Goal: Transaction & Acquisition: Purchase product/service

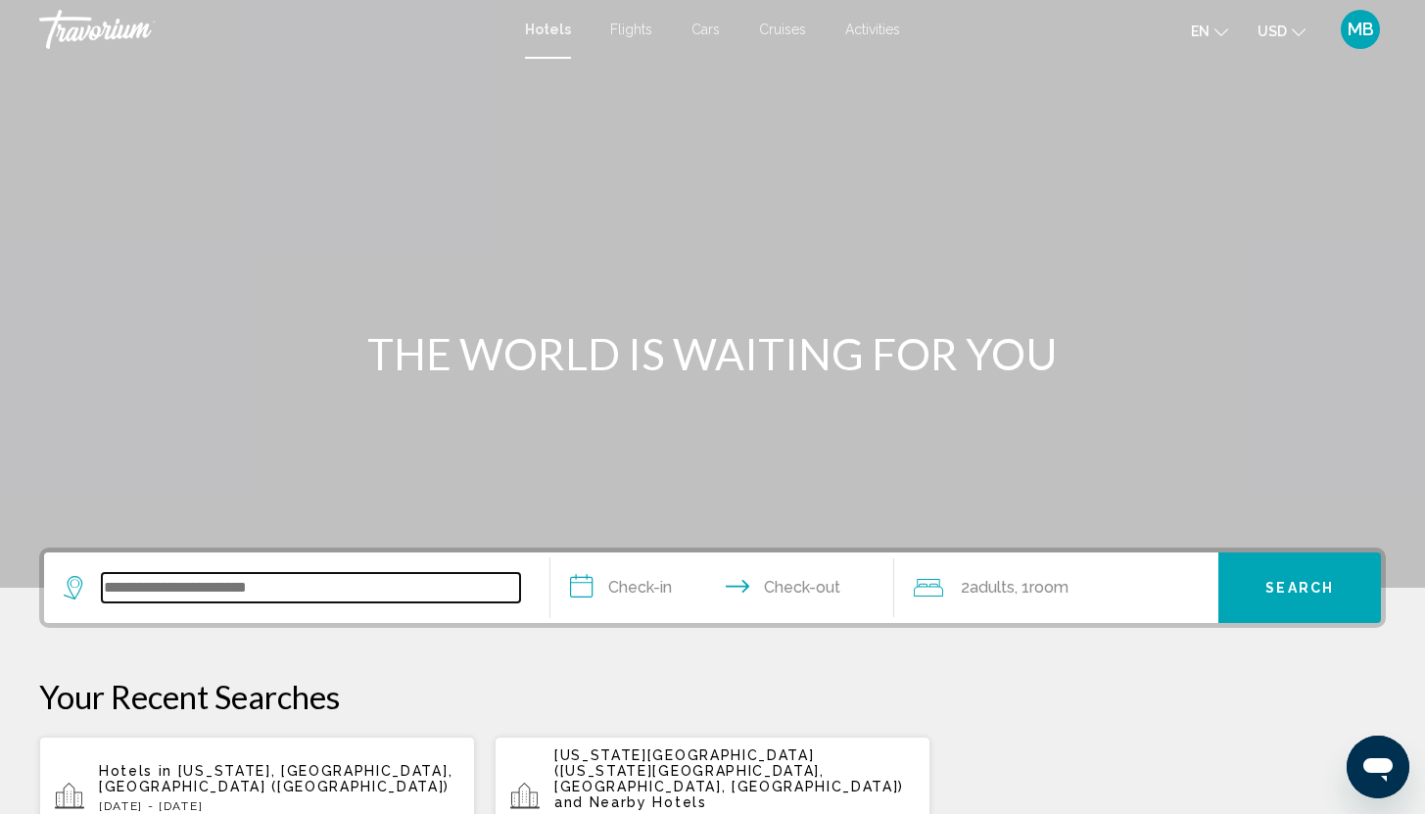
click at [250, 585] on input "Search widget" at bounding box center [311, 587] width 418 height 29
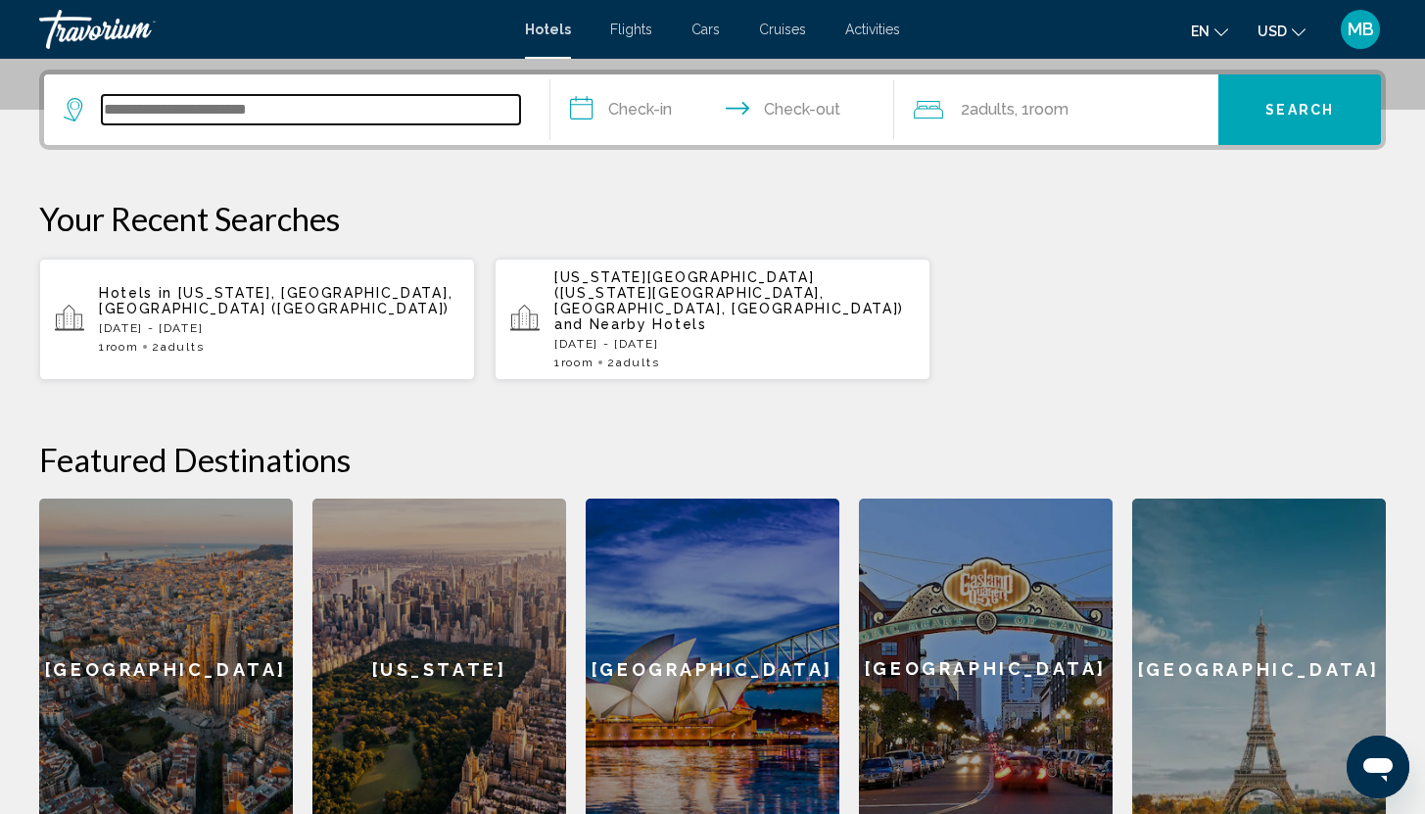
scroll to position [484, 0]
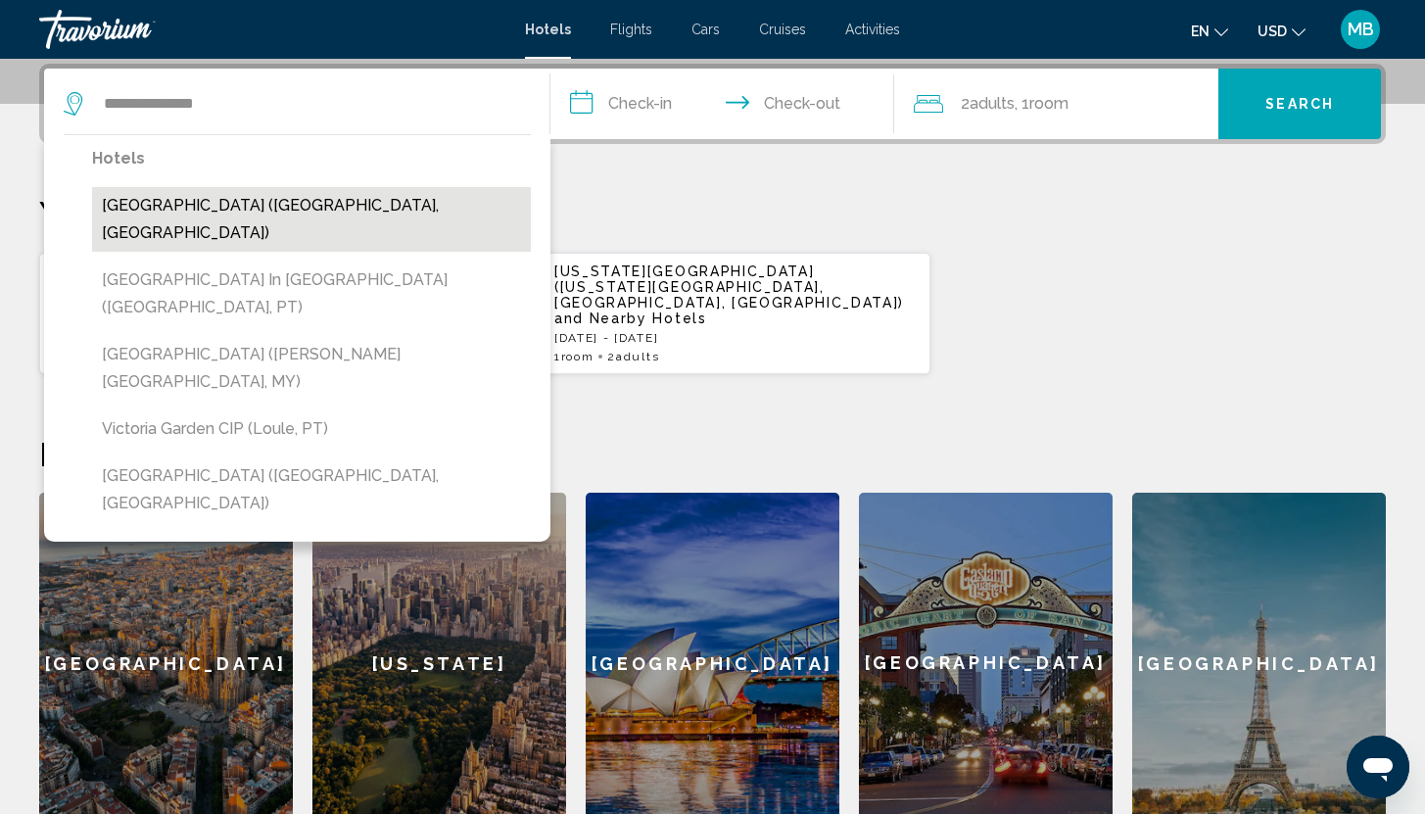
click at [360, 203] on button "[GEOGRAPHIC_DATA] ([GEOGRAPHIC_DATA], [GEOGRAPHIC_DATA])" at bounding box center [311, 219] width 439 height 65
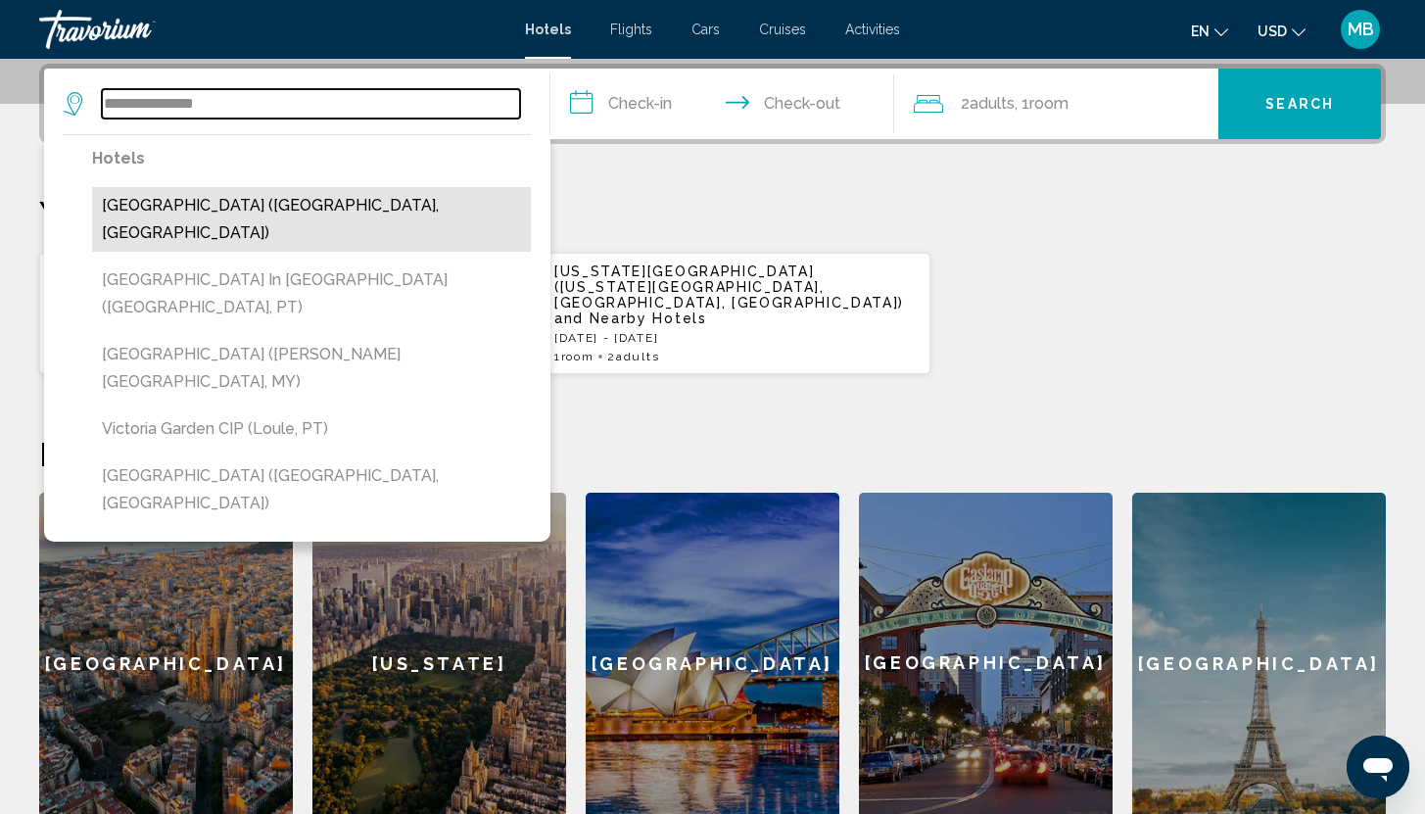
type input "**********"
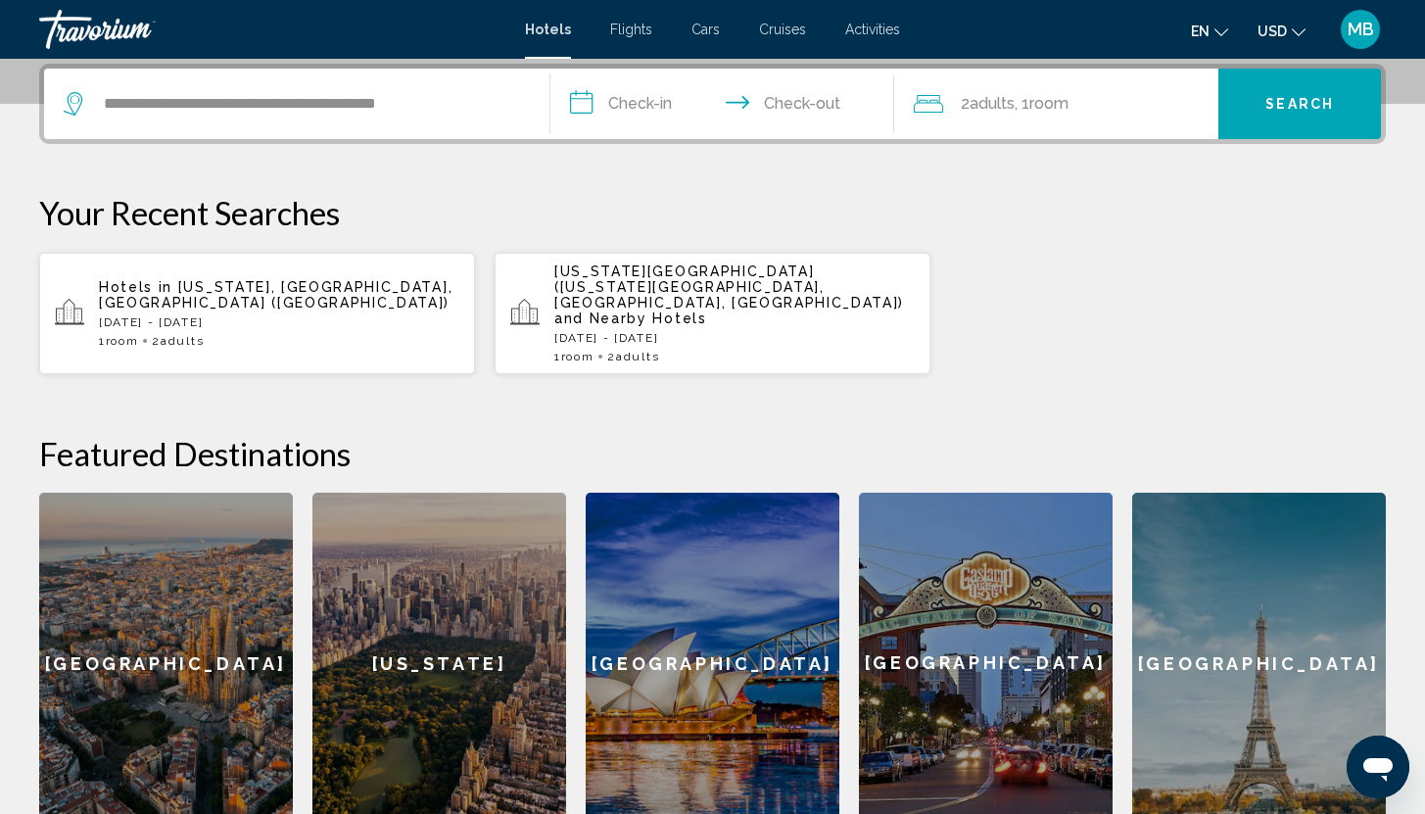
click at [618, 110] on input "**********" at bounding box center [726, 107] width 352 height 76
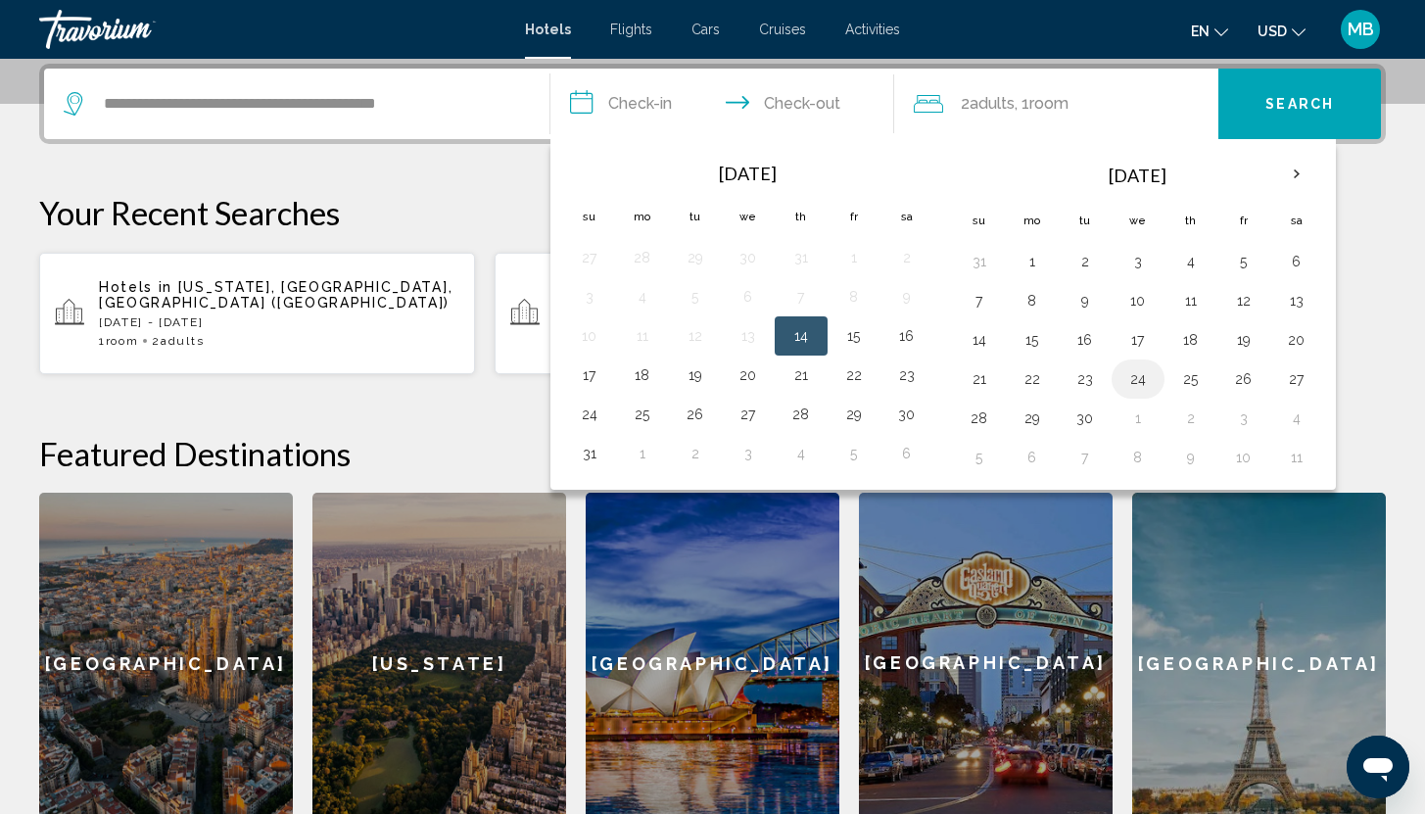
click at [1132, 381] on button "24" at bounding box center [1137, 378] width 31 height 27
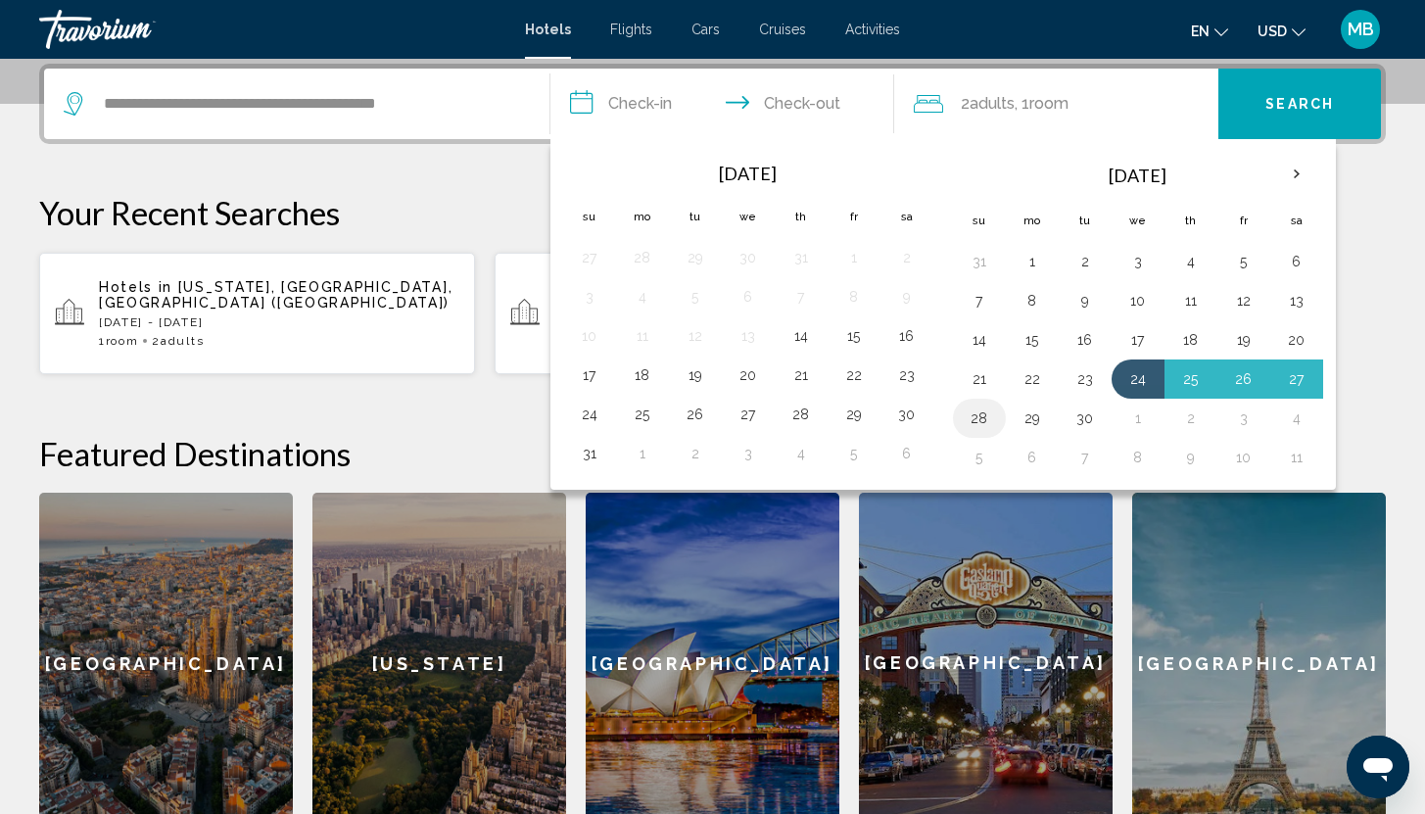
click at [993, 411] on button "28" at bounding box center [979, 417] width 31 height 27
type input "**********"
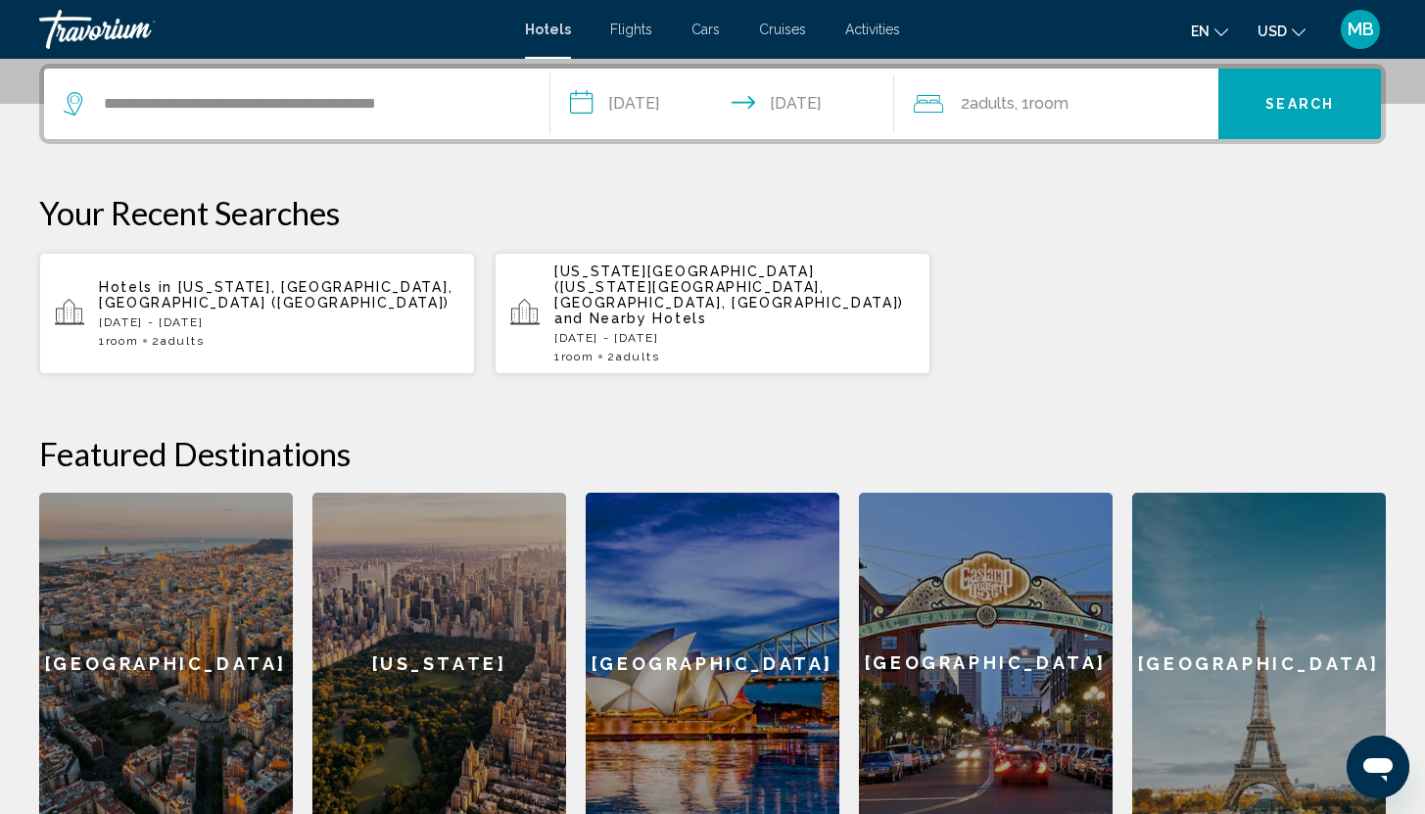
click at [1284, 115] on button "Search" at bounding box center [1299, 104] width 163 height 71
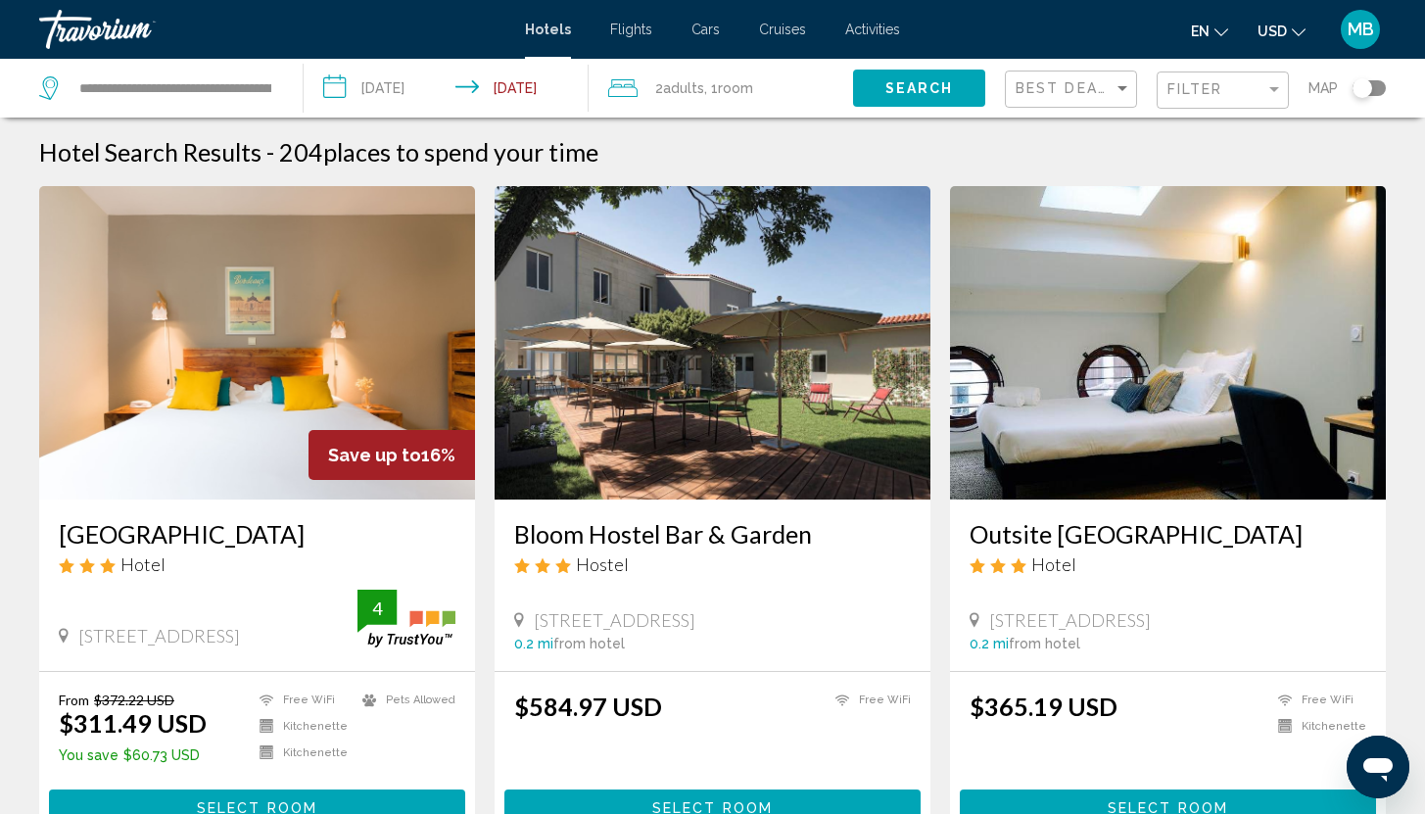
click at [1282, 34] on span "USD" at bounding box center [1271, 32] width 29 height 16
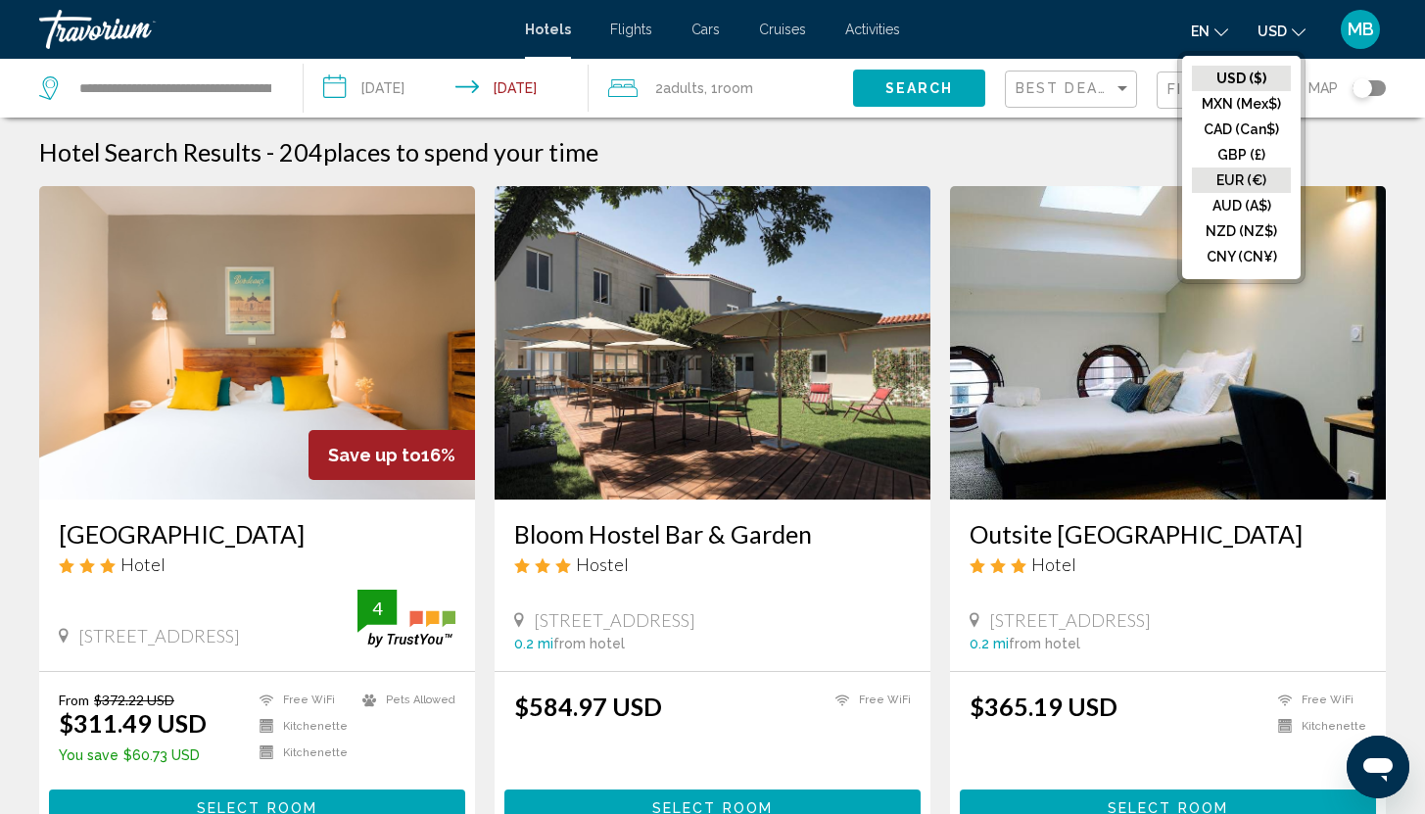
click at [1246, 168] on button "EUR (€)" at bounding box center [1241, 179] width 99 height 25
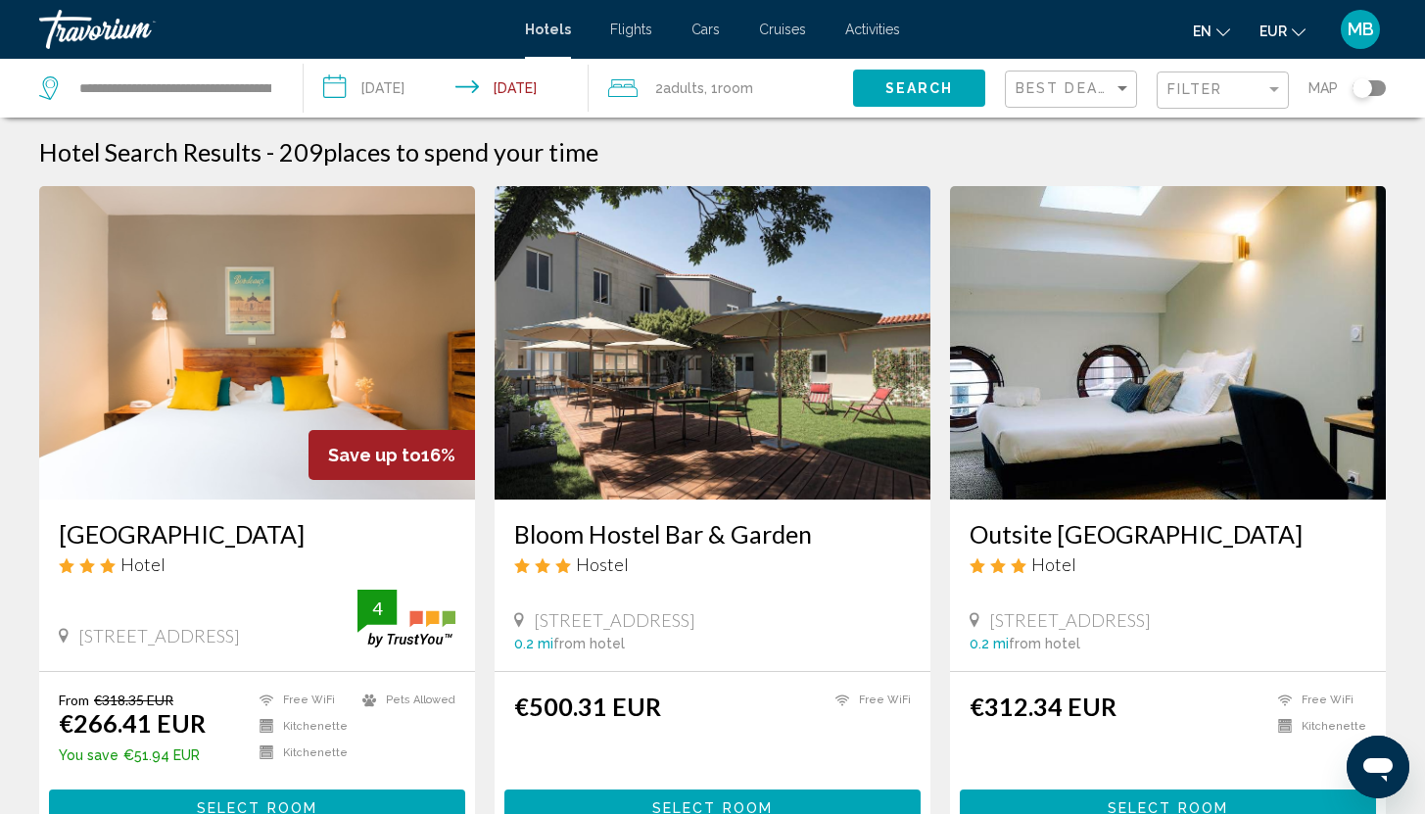
click at [219, 531] on h3 "[GEOGRAPHIC_DATA]" at bounding box center [257, 533] width 397 height 29
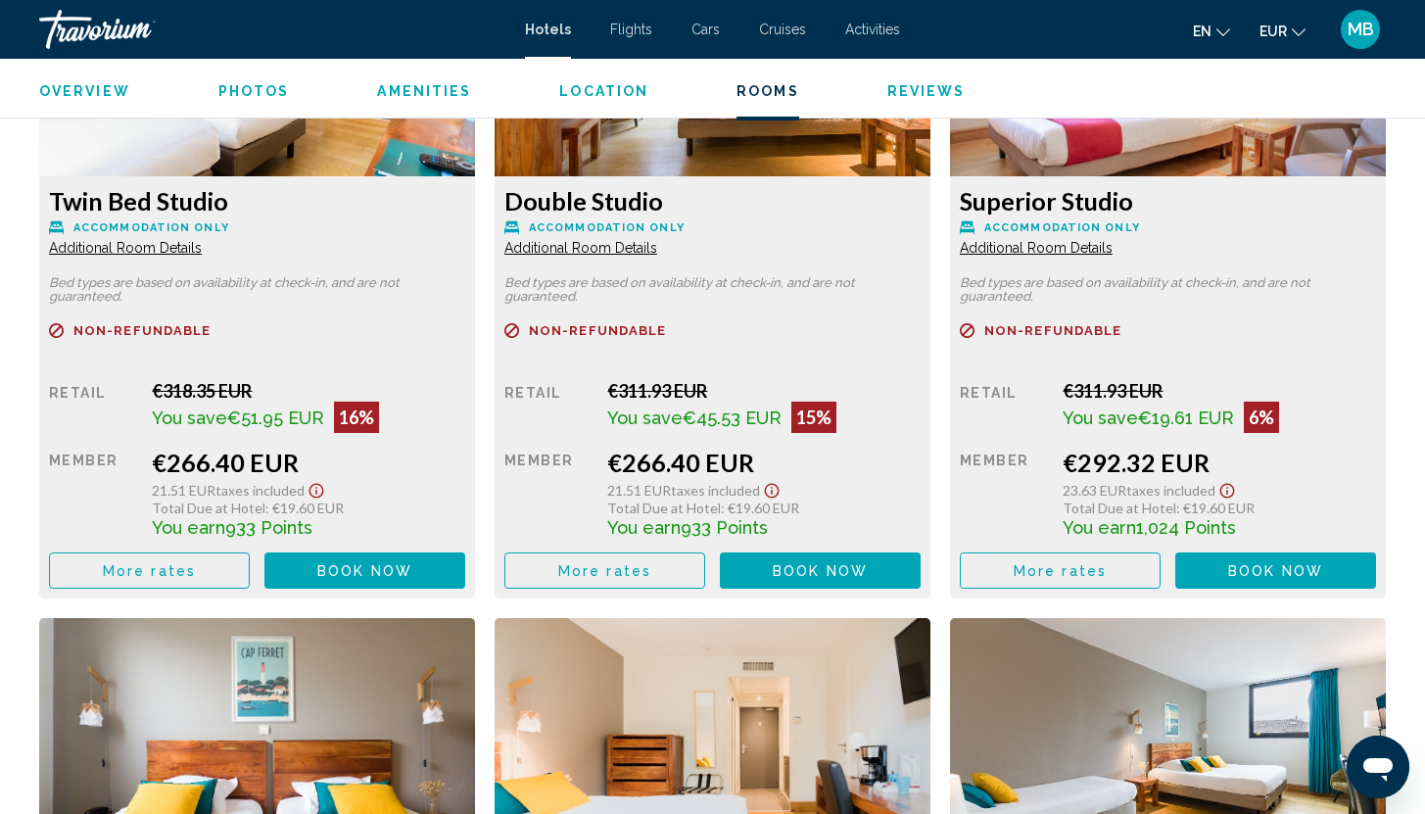
scroll to position [2845, 0]
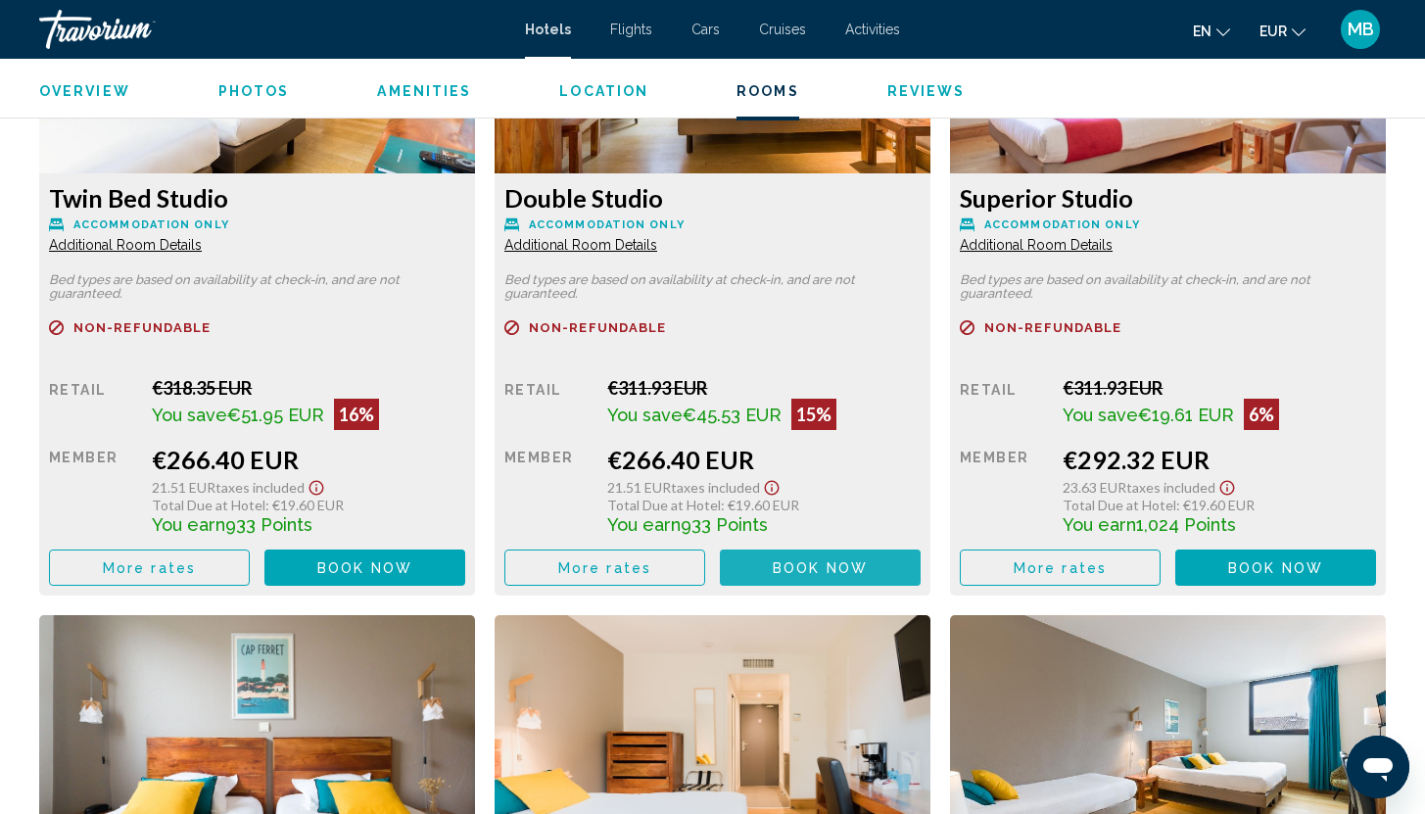
click at [825, 560] on span "Book now" at bounding box center [820, 568] width 95 height 16
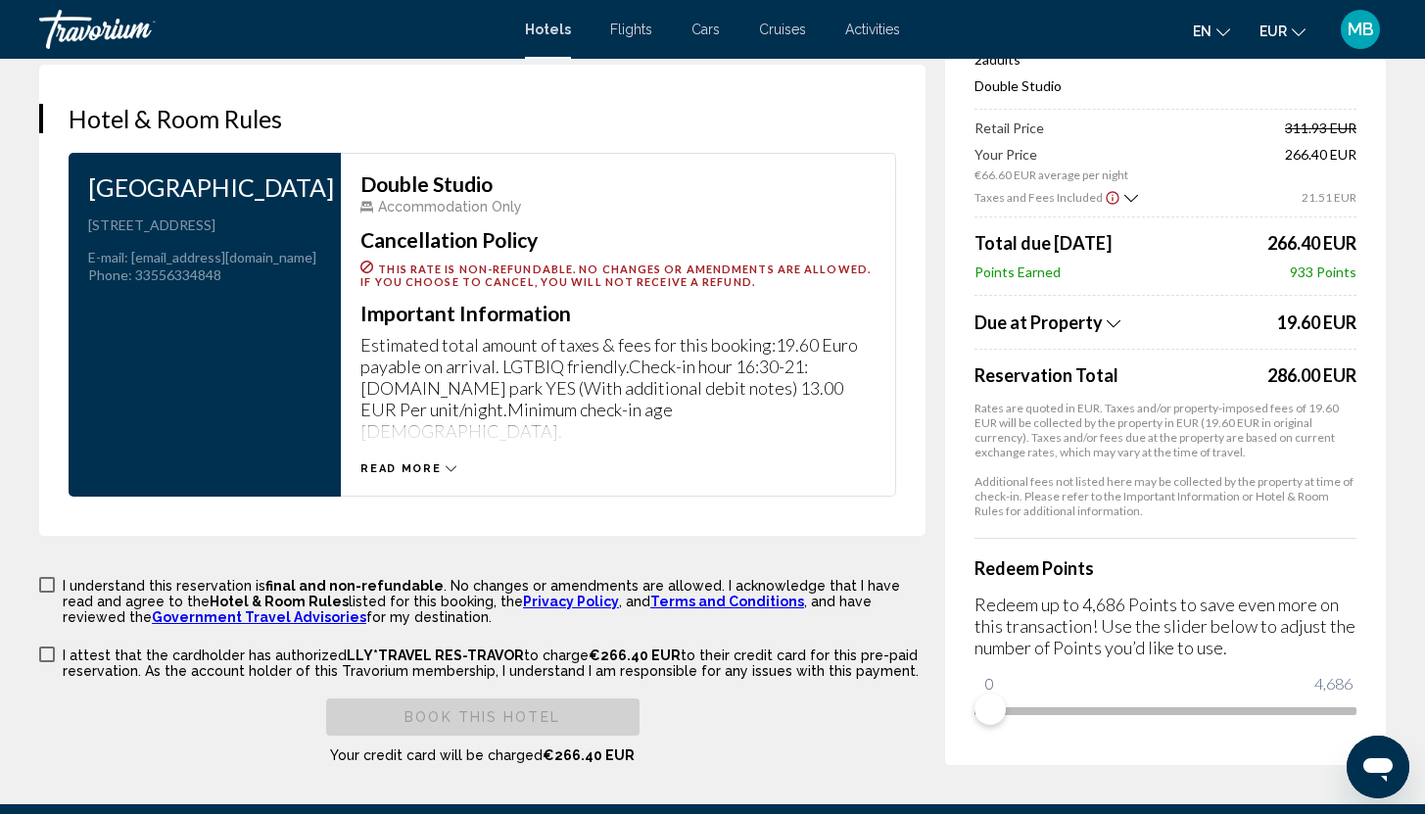
scroll to position [2753, 0]
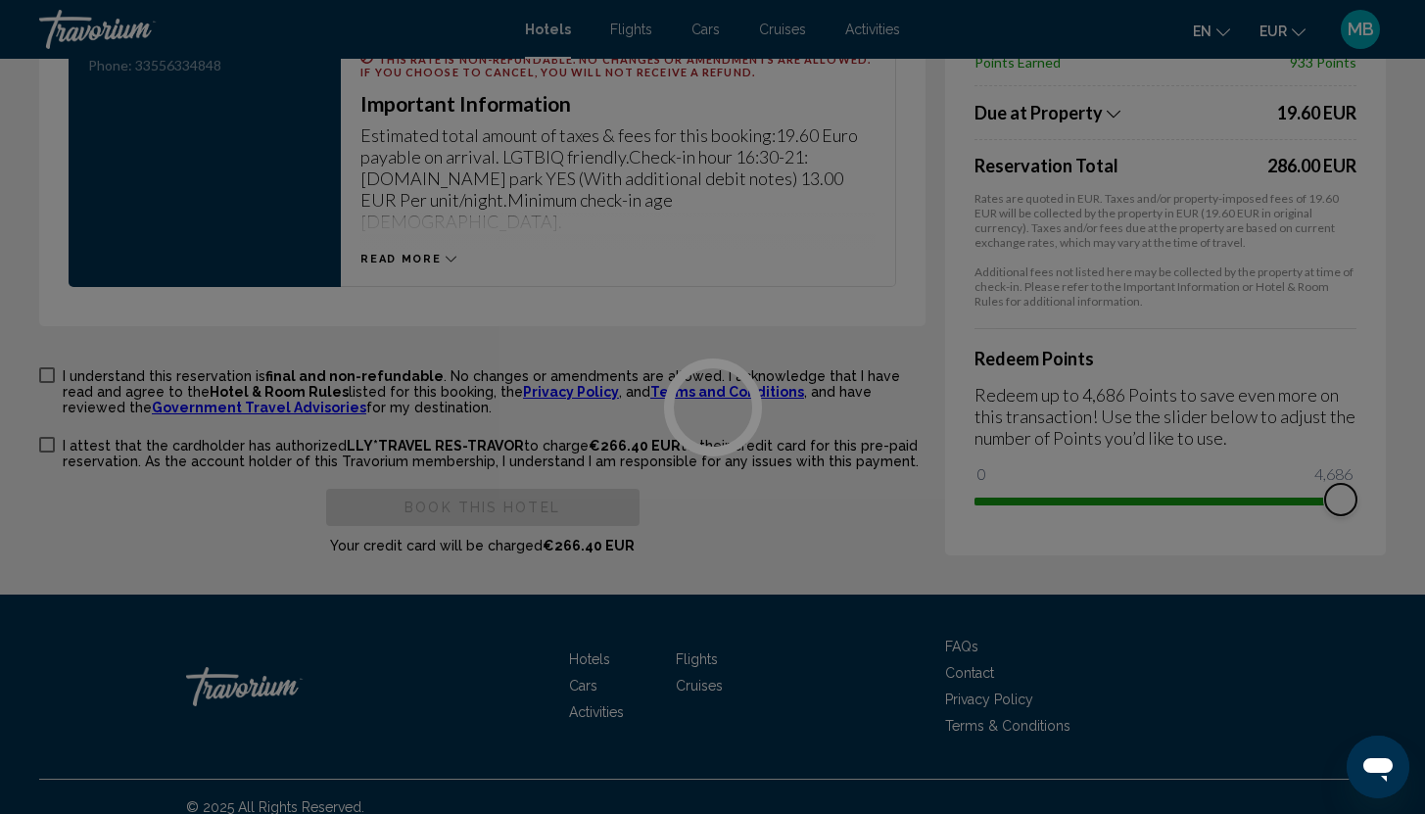
drag, startPoint x: 986, startPoint y: 471, endPoint x: 1438, endPoint y: 487, distance: 452.7
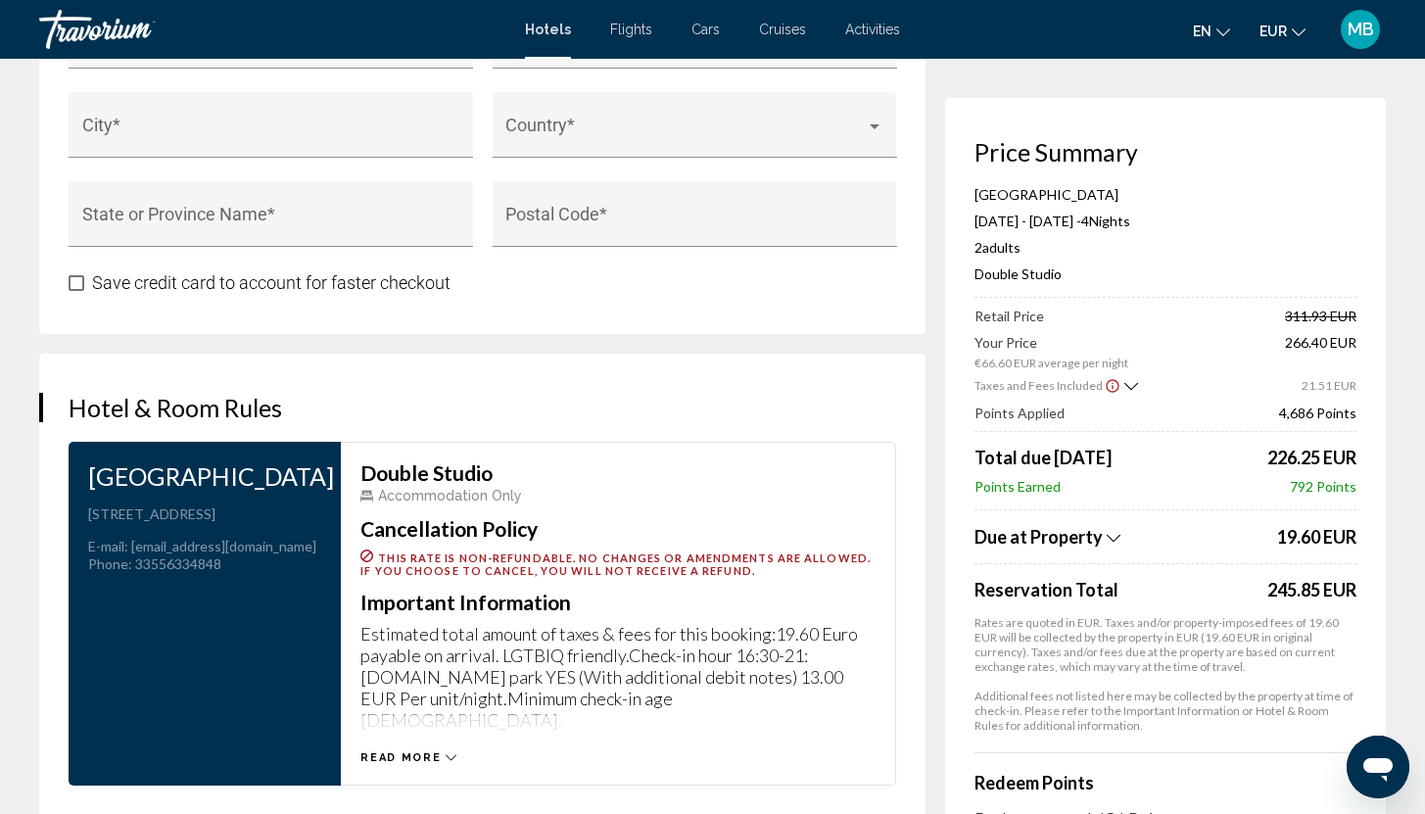
scroll to position [2199, 0]
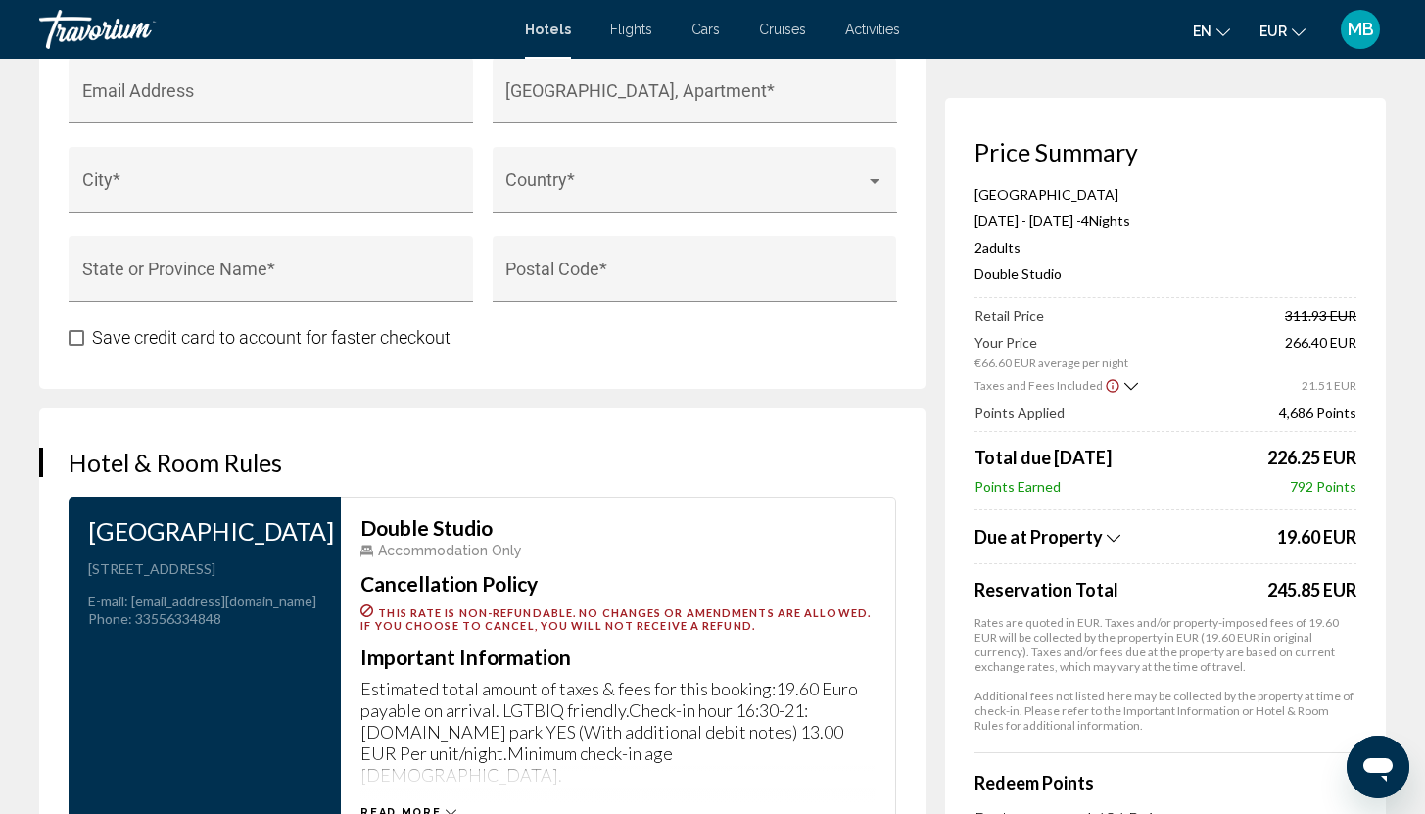
drag, startPoint x: 1265, startPoint y: 589, endPoint x: 1355, endPoint y: 589, distance: 90.1
click at [1355, 589] on div "245.85 EUR" at bounding box center [1311, 590] width 89 height 22
click at [1091, 542] on span "Due at Property" at bounding box center [1038, 537] width 128 height 22
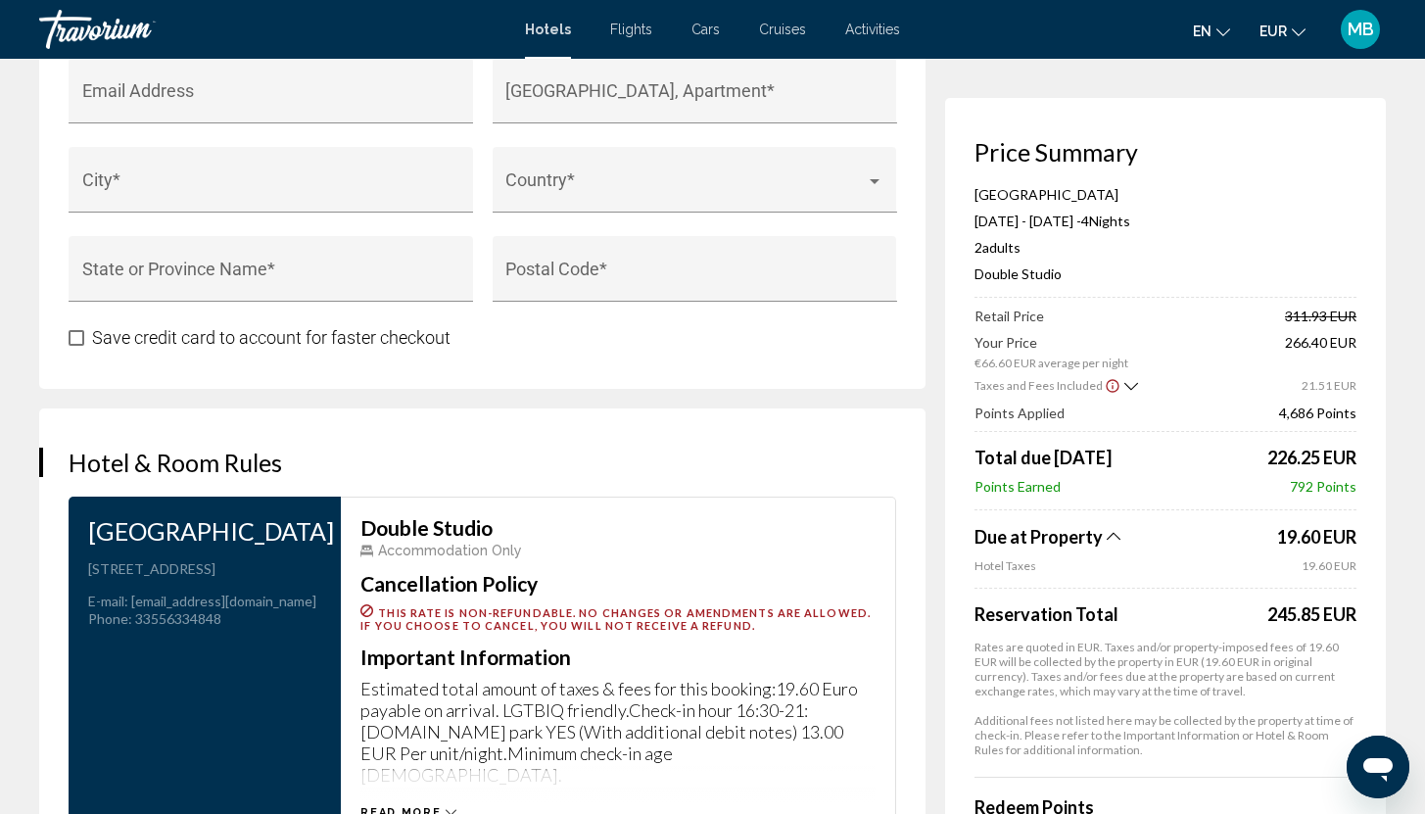
click at [1090, 538] on span "Due at Property" at bounding box center [1038, 537] width 128 height 22
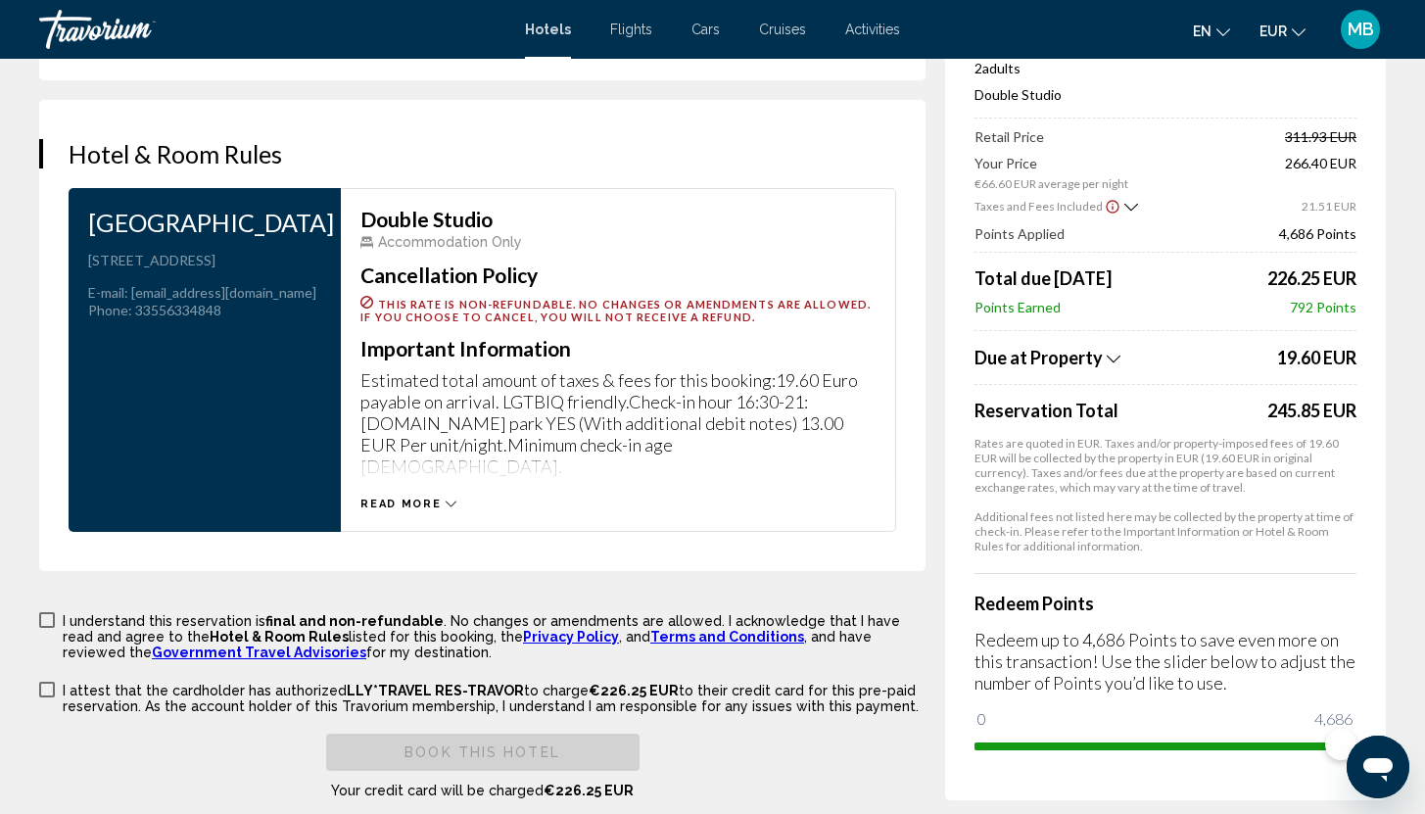
scroll to position [2753, 0]
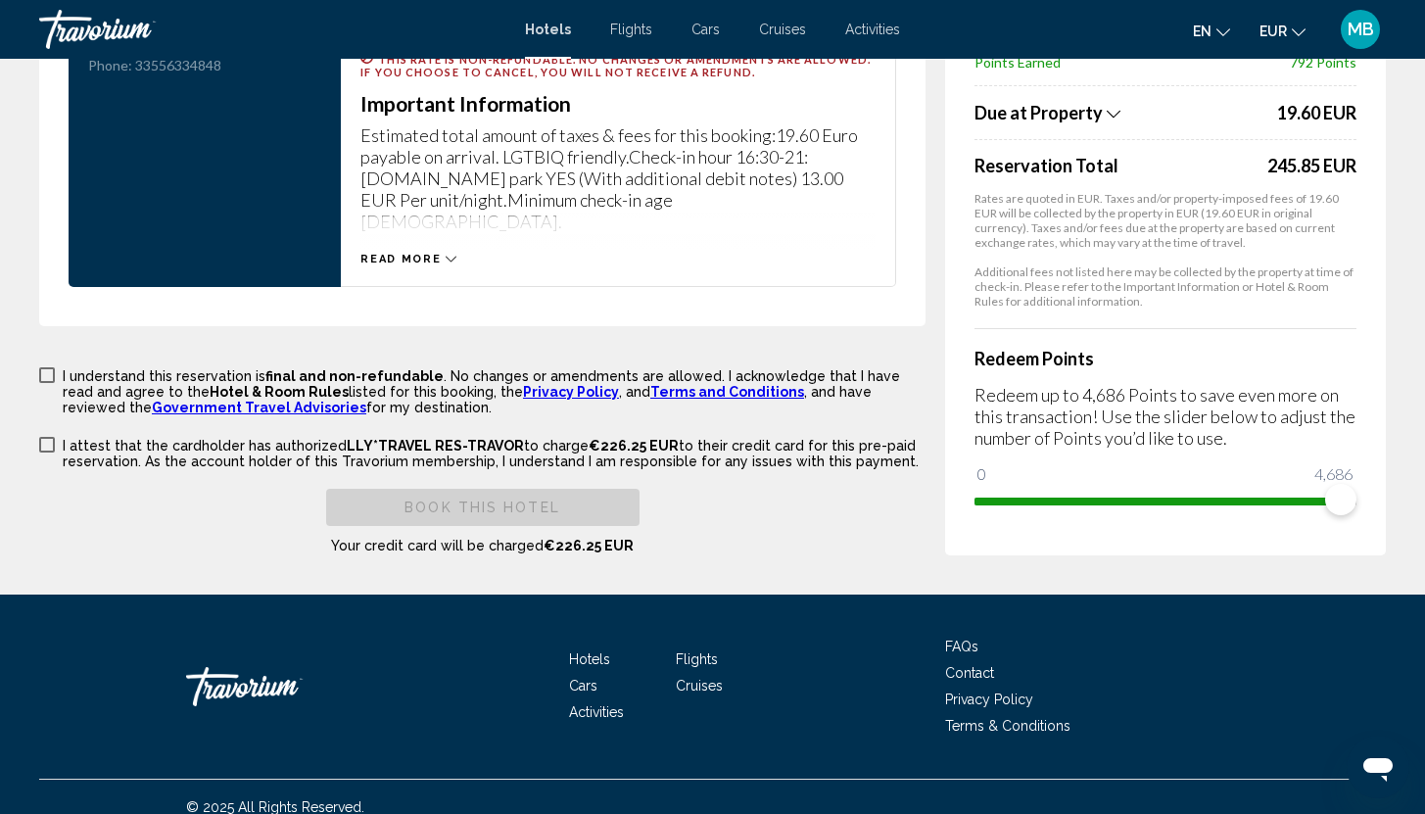
click at [50, 367] on span "Main content" at bounding box center [47, 375] width 16 height 16
click at [48, 437] on span "Main content" at bounding box center [47, 445] width 16 height 16
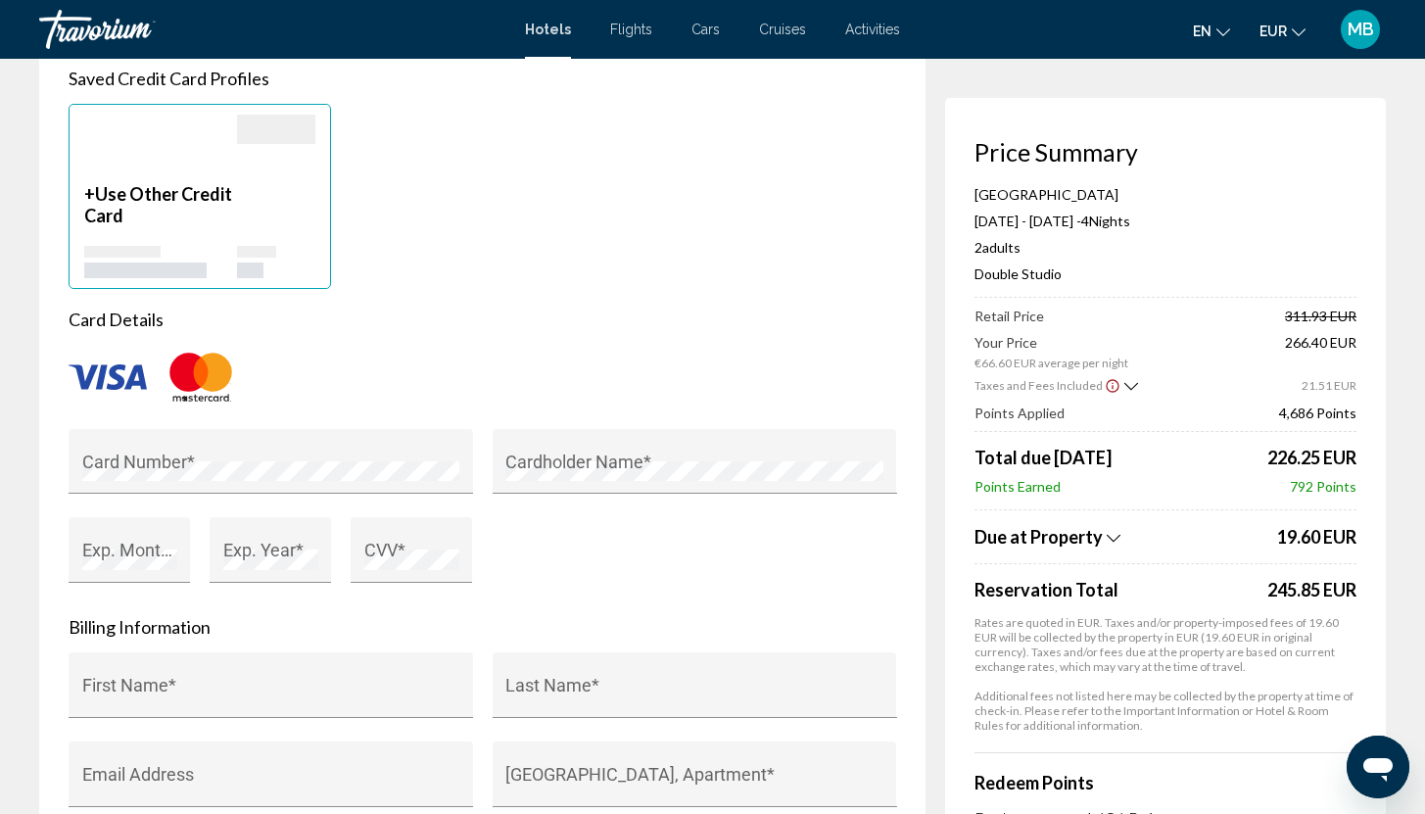
scroll to position [1519, 0]
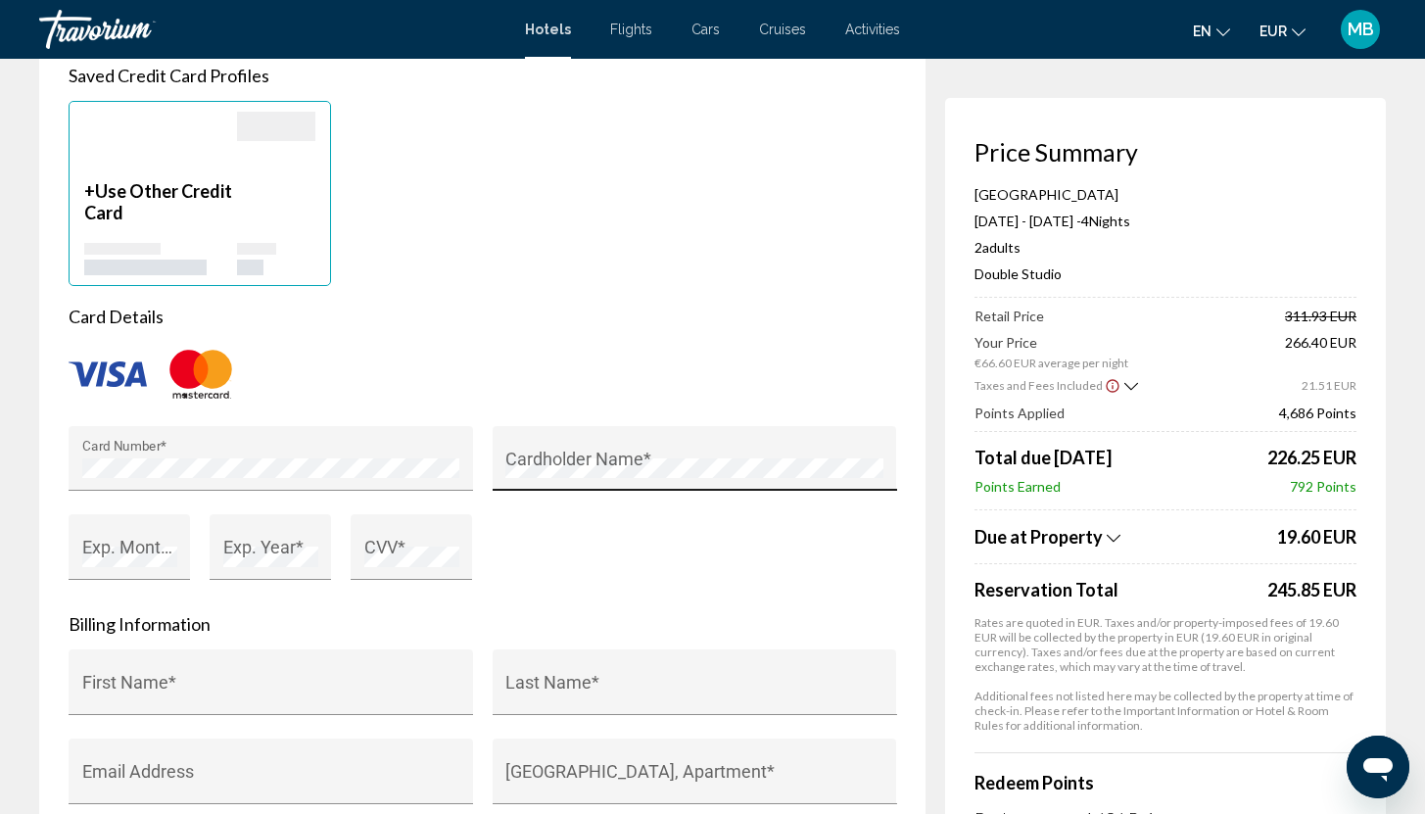
click at [503, 460] on div "Cardholder Name *" at bounding box center [695, 459] width 404 height 66
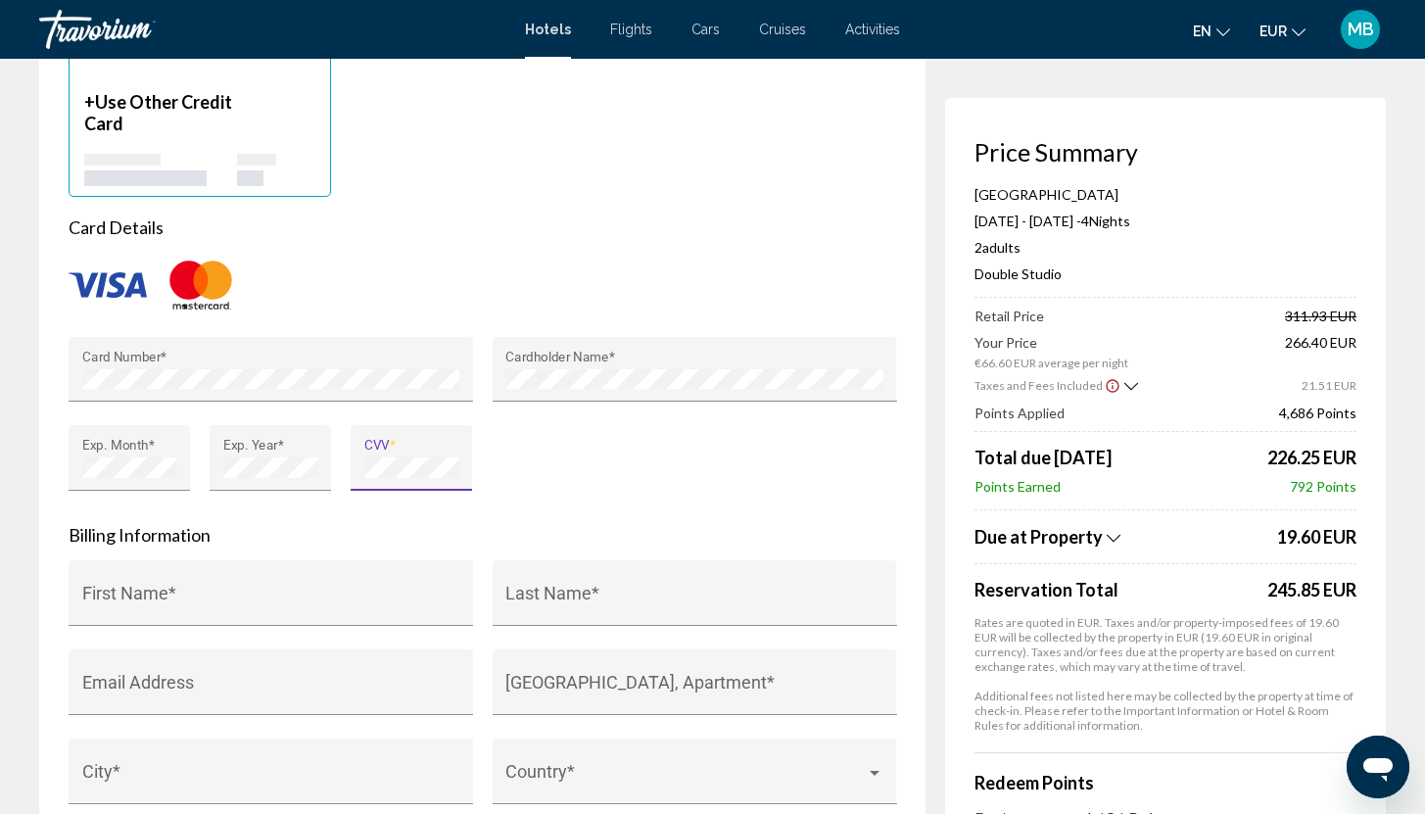
scroll to position [1751, 0]
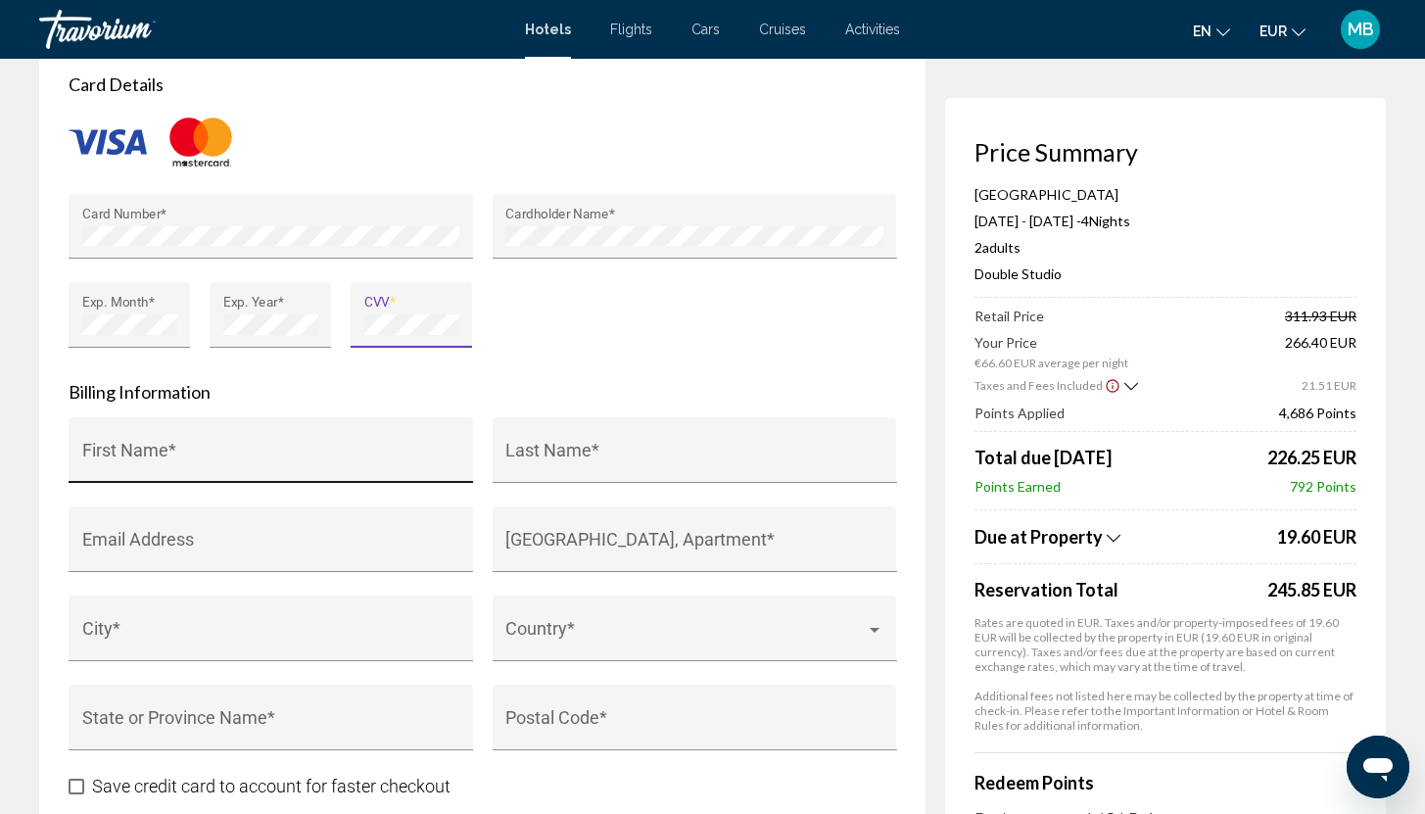
click at [263, 445] on div "First Name *" at bounding box center [271, 457] width 378 height 52
type input "******"
click at [579, 426] on div "Last Name *" at bounding box center [695, 450] width 404 height 66
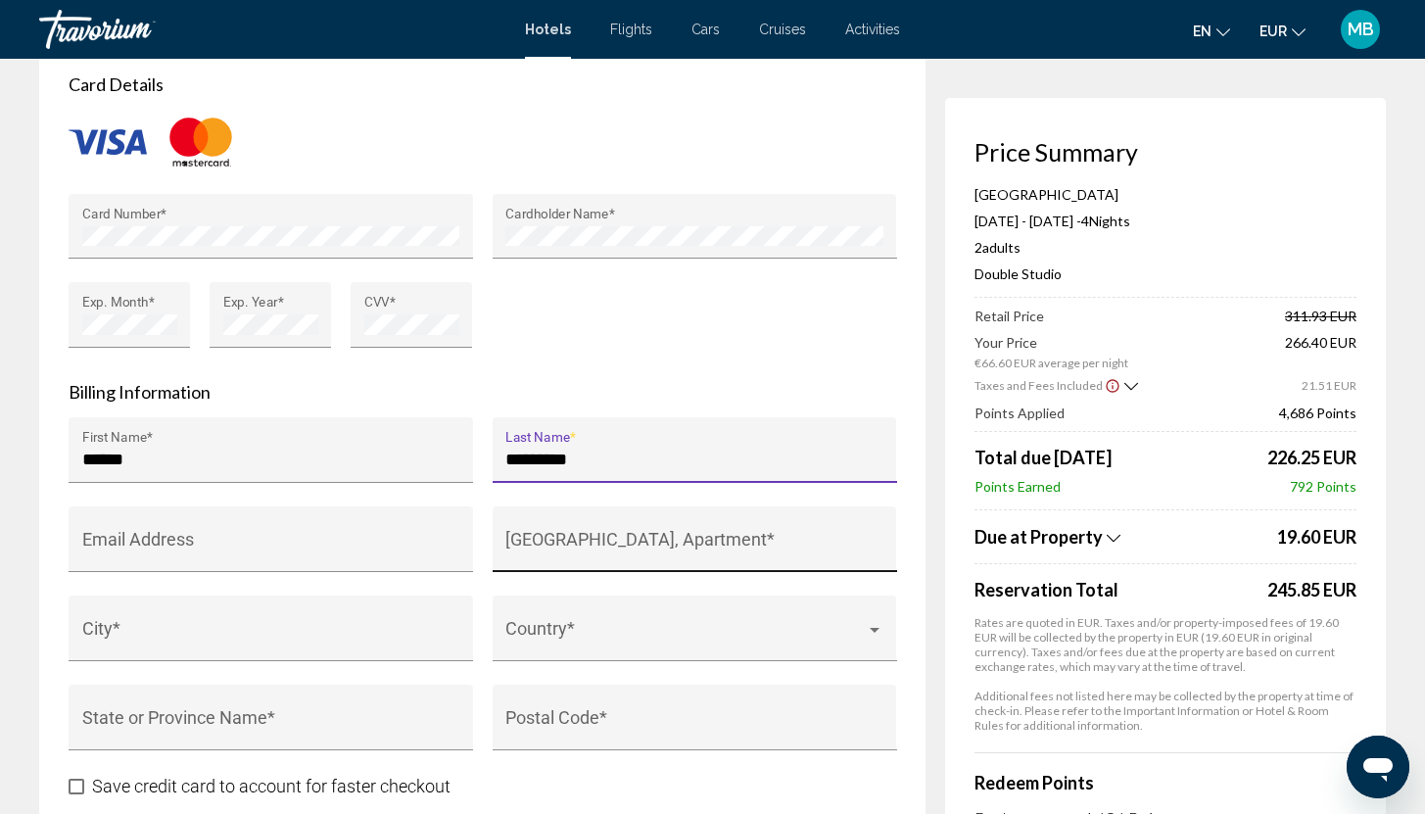
type input "*********"
click at [620, 551] on input "House Number, Street, Apartment *" at bounding box center [694, 549] width 378 height 20
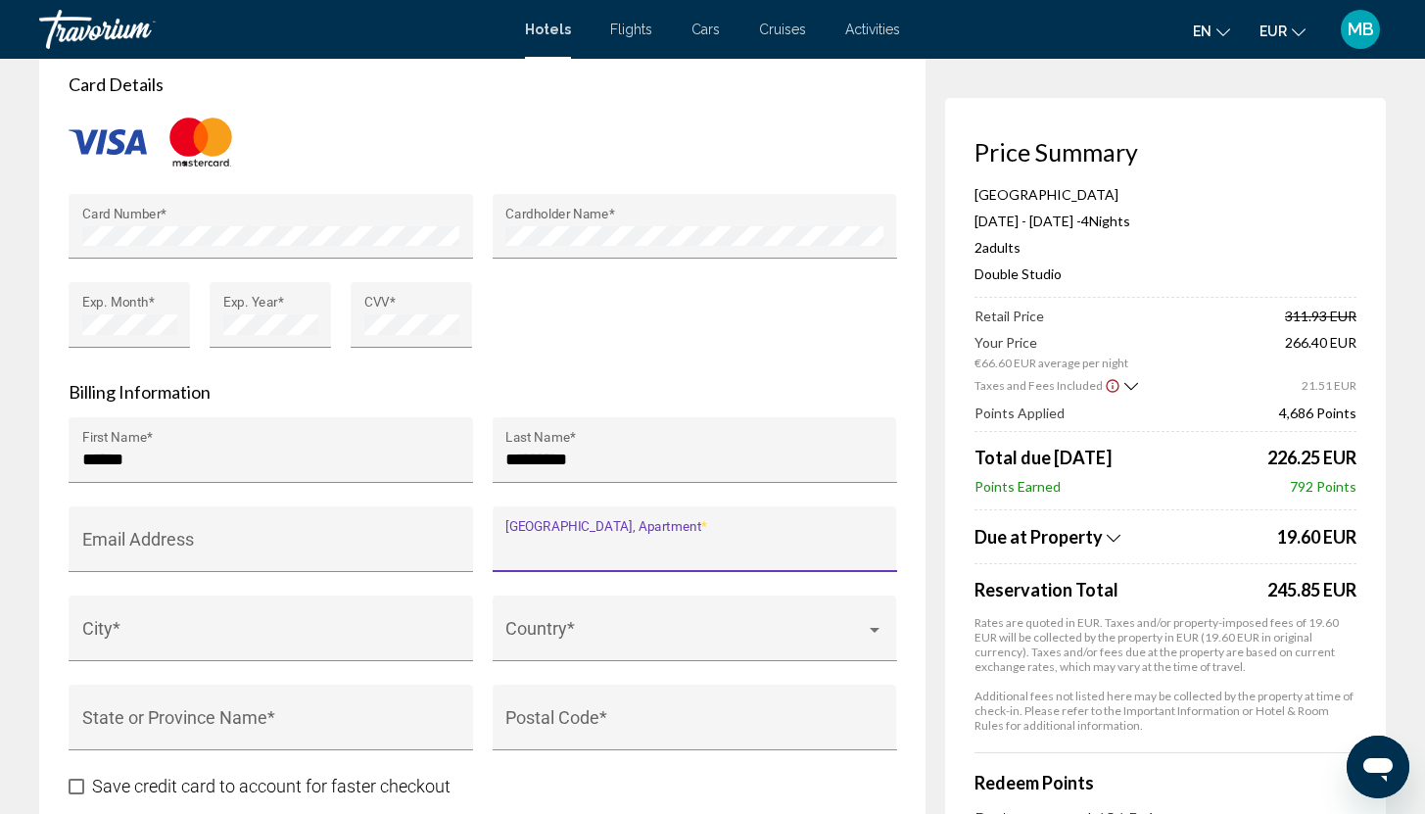
scroll to position [1758, 0]
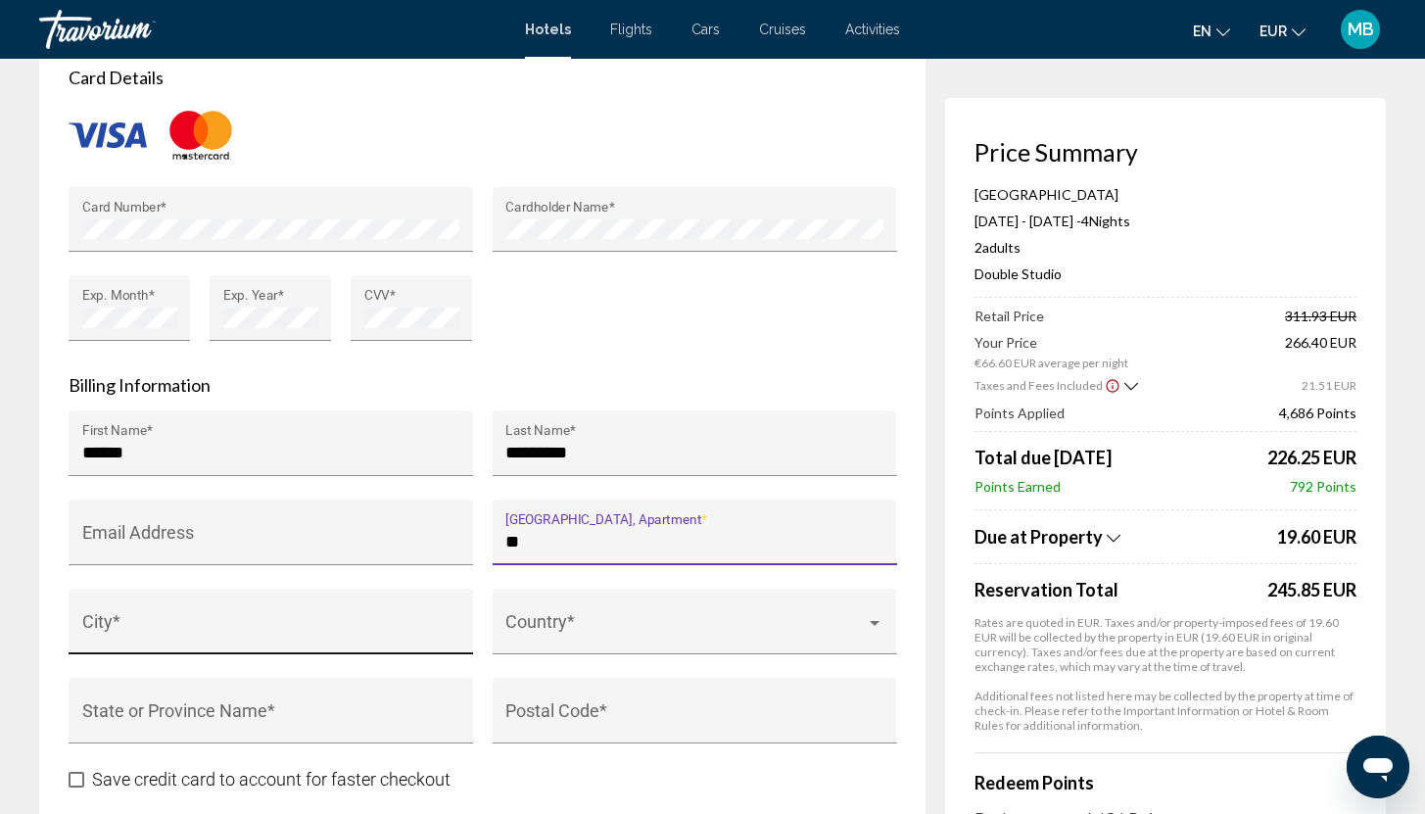
type input "**"
click at [390, 619] on div "City *" at bounding box center [271, 628] width 378 height 52
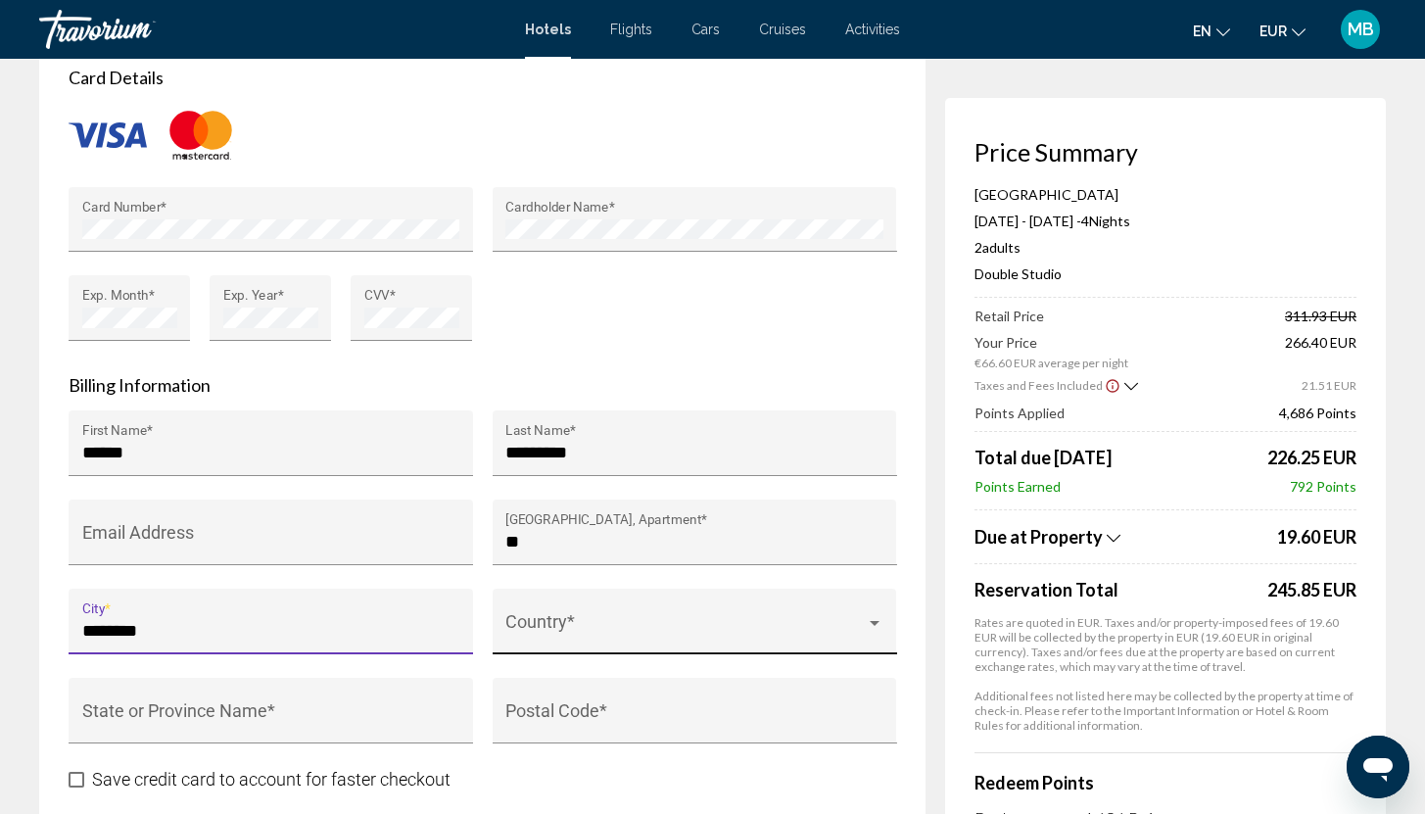
type input "********"
click at [581, 640] on div "Country *" at bounding box center [694, 628] width 378 height 52
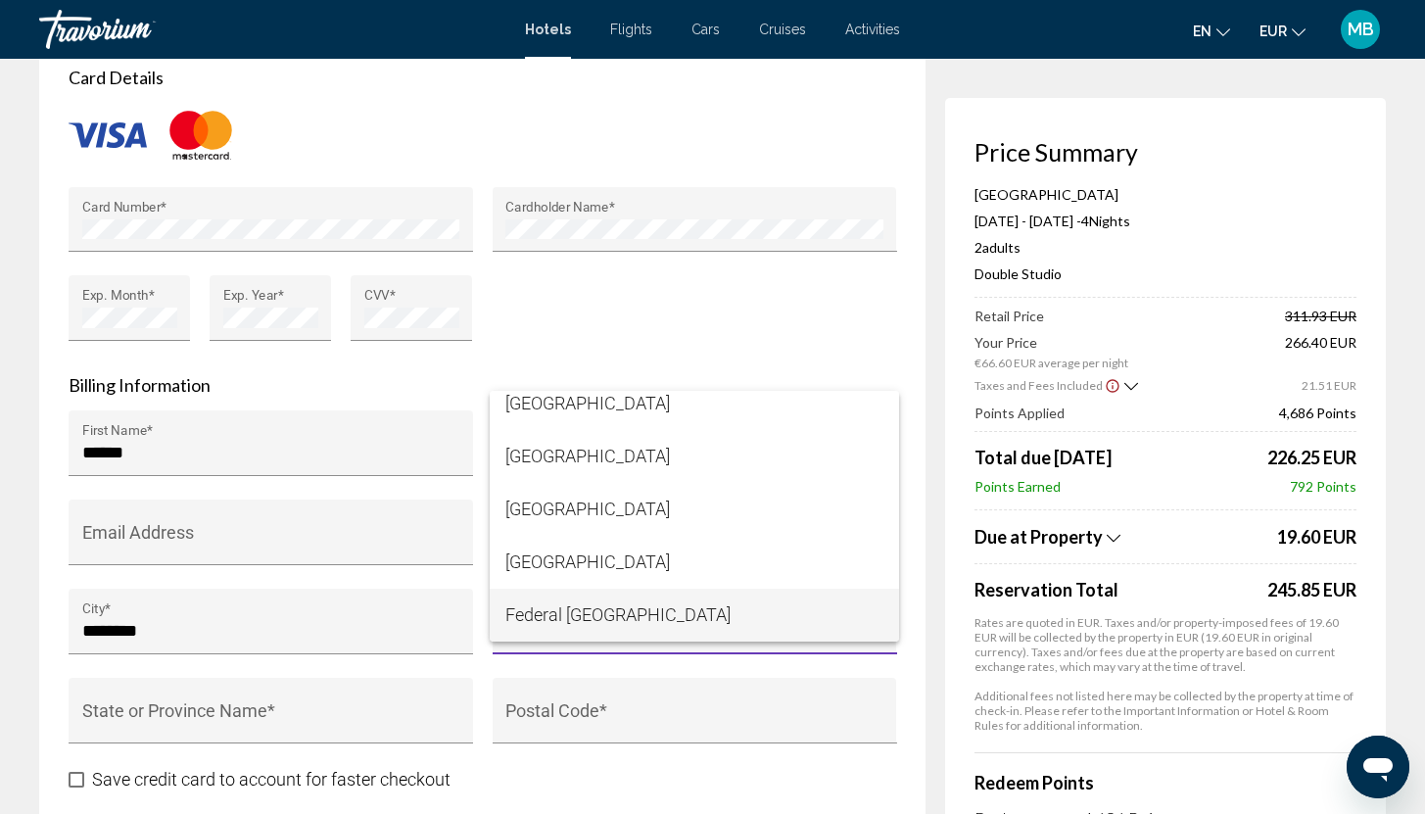
scroll to position [3860, 0]
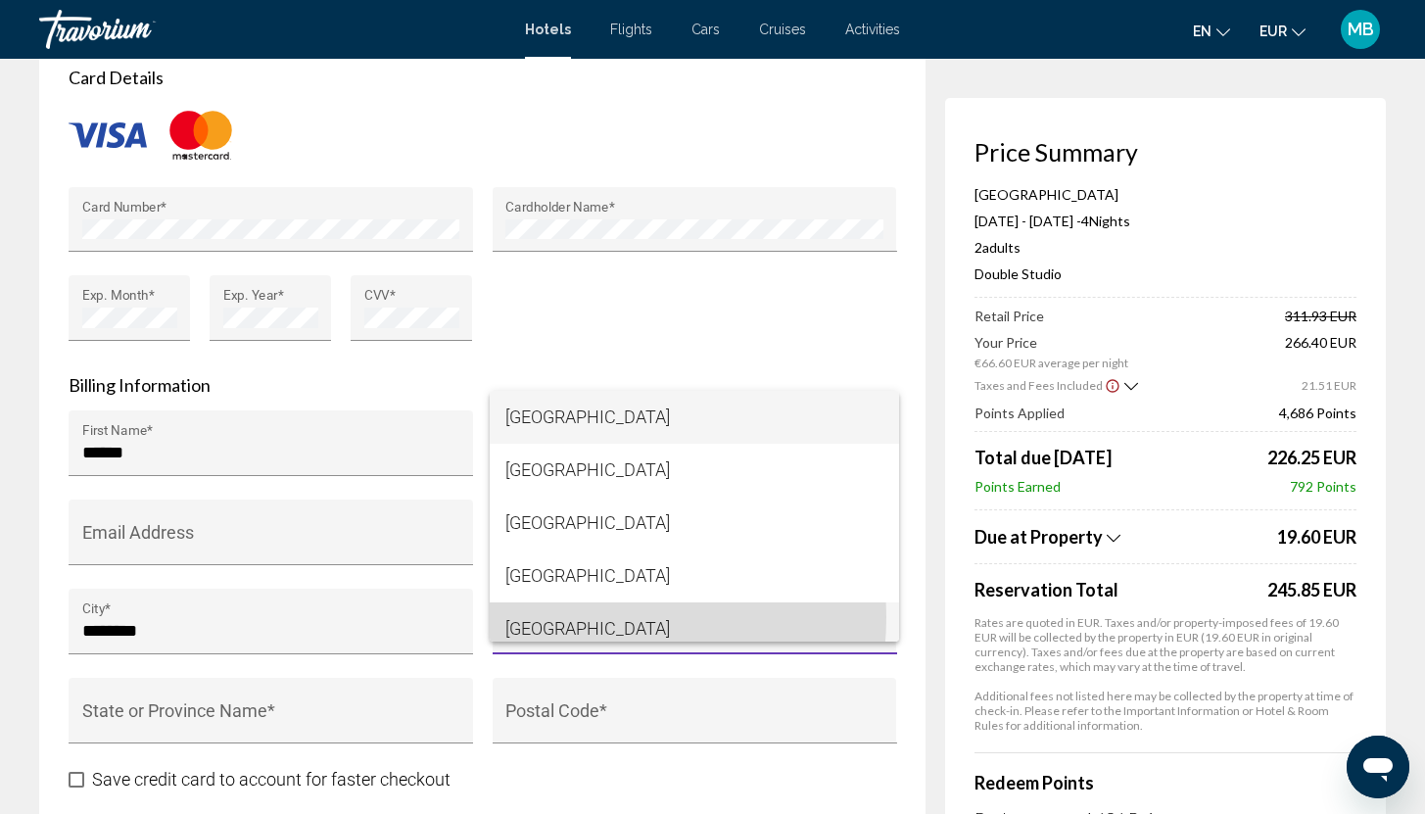
click at [562, 617] on span "France" at bounding box center [694, 628] width 378 height 53
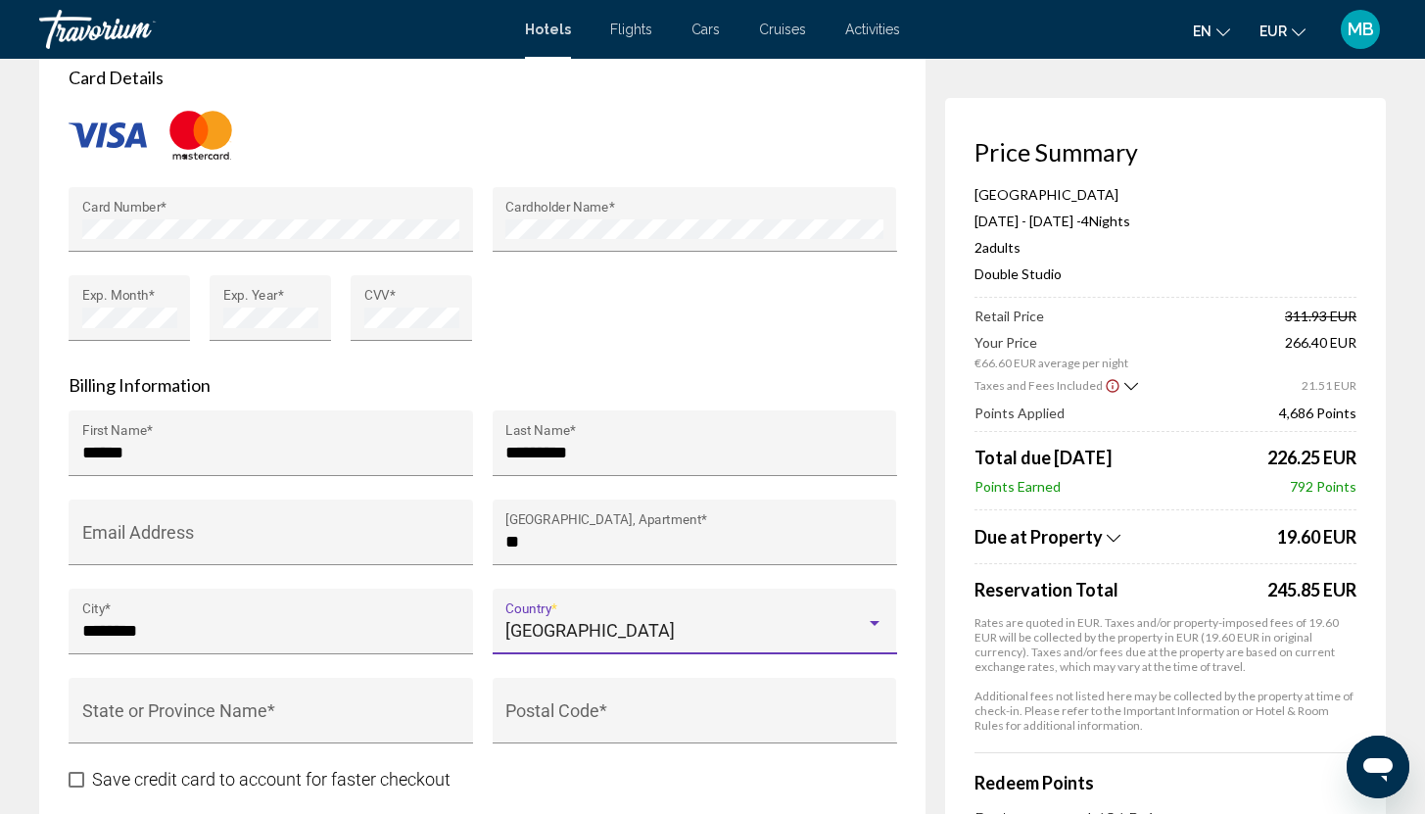
scroll to position [1832, 0]
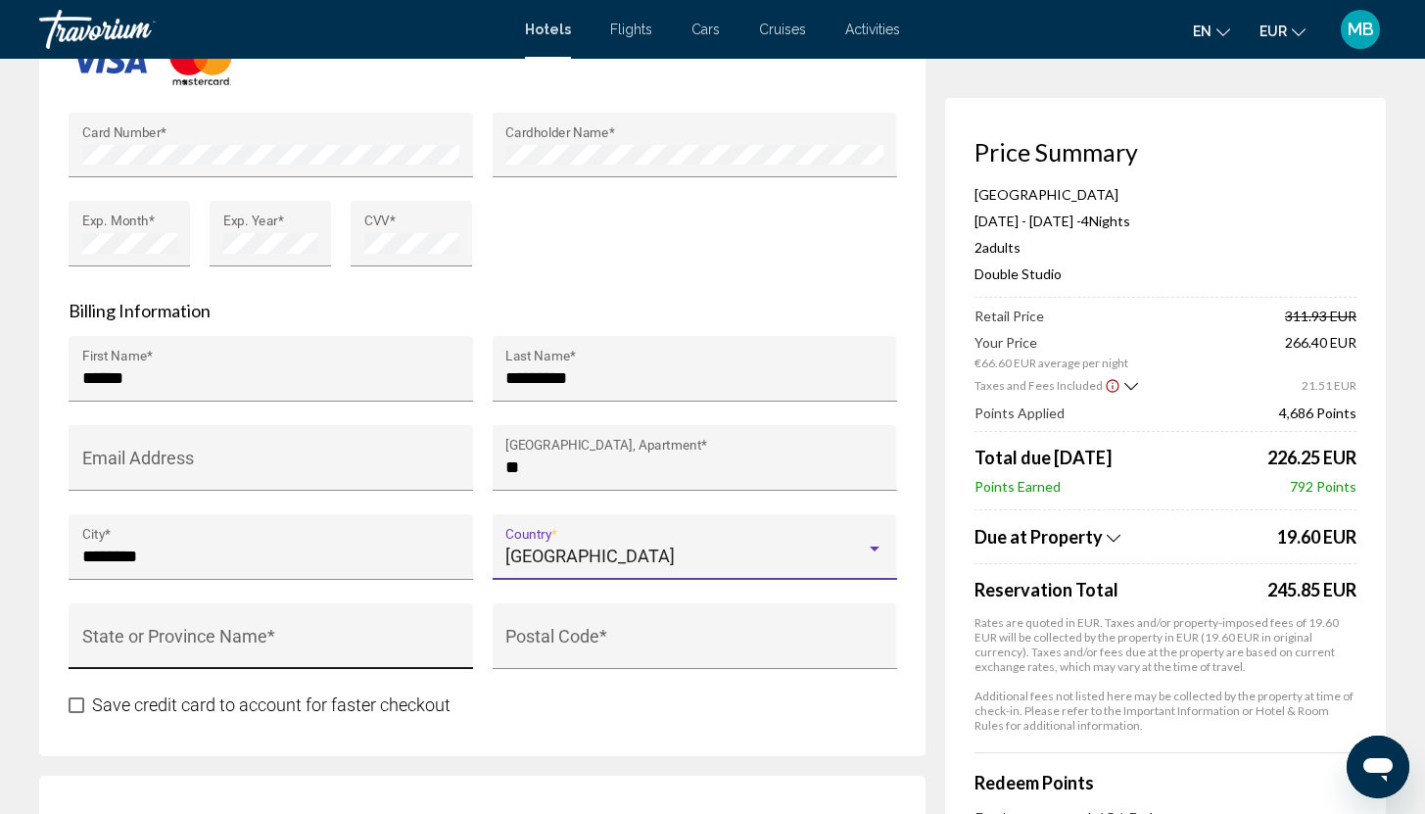
click at [256, 638] on input "State or Province Name *" at bounding box center [271, 646] width 378 height 20
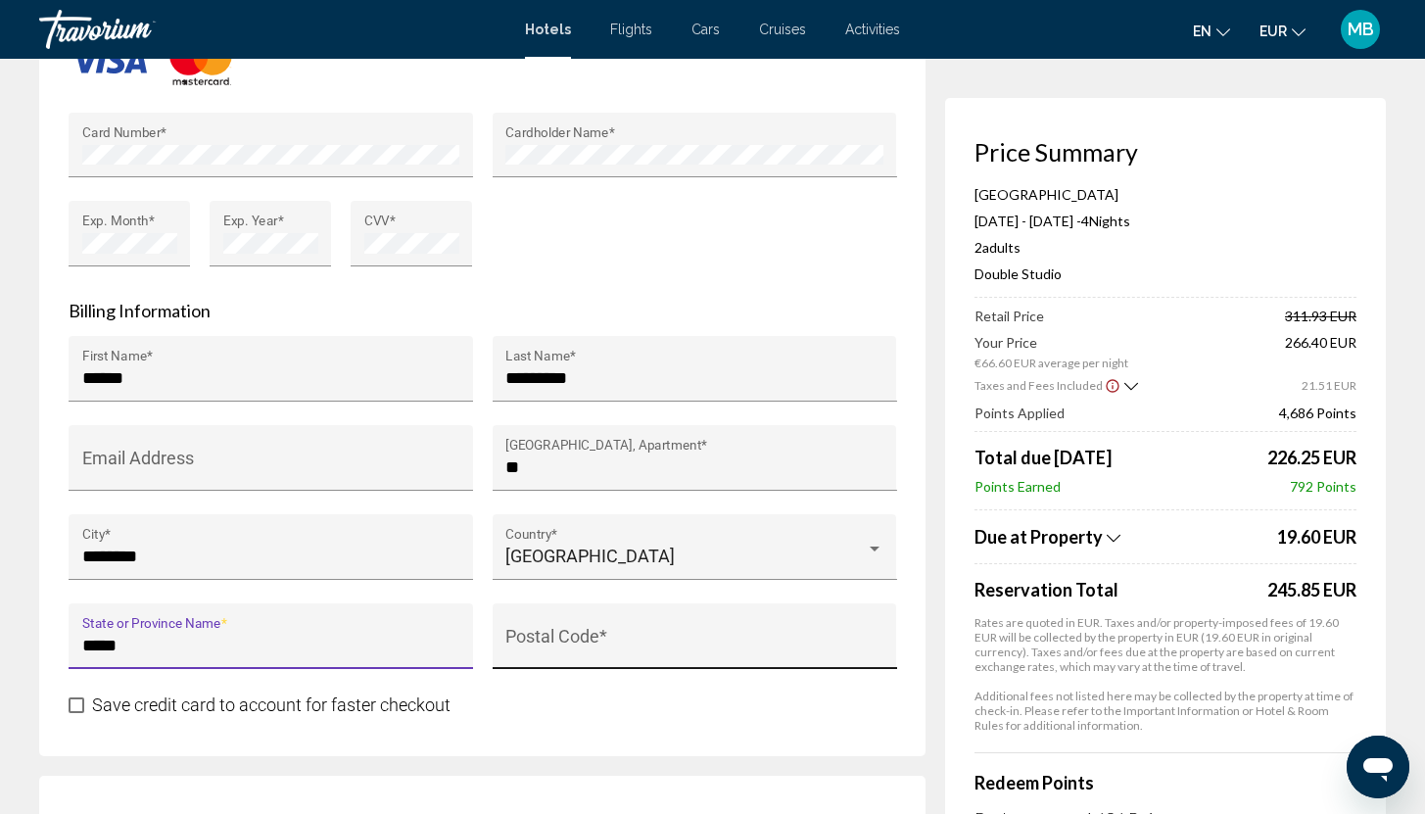
type input "*****"
click at [550, 647] on input "Postal Code *" at bounding box center [694, 646] width 378 height 20
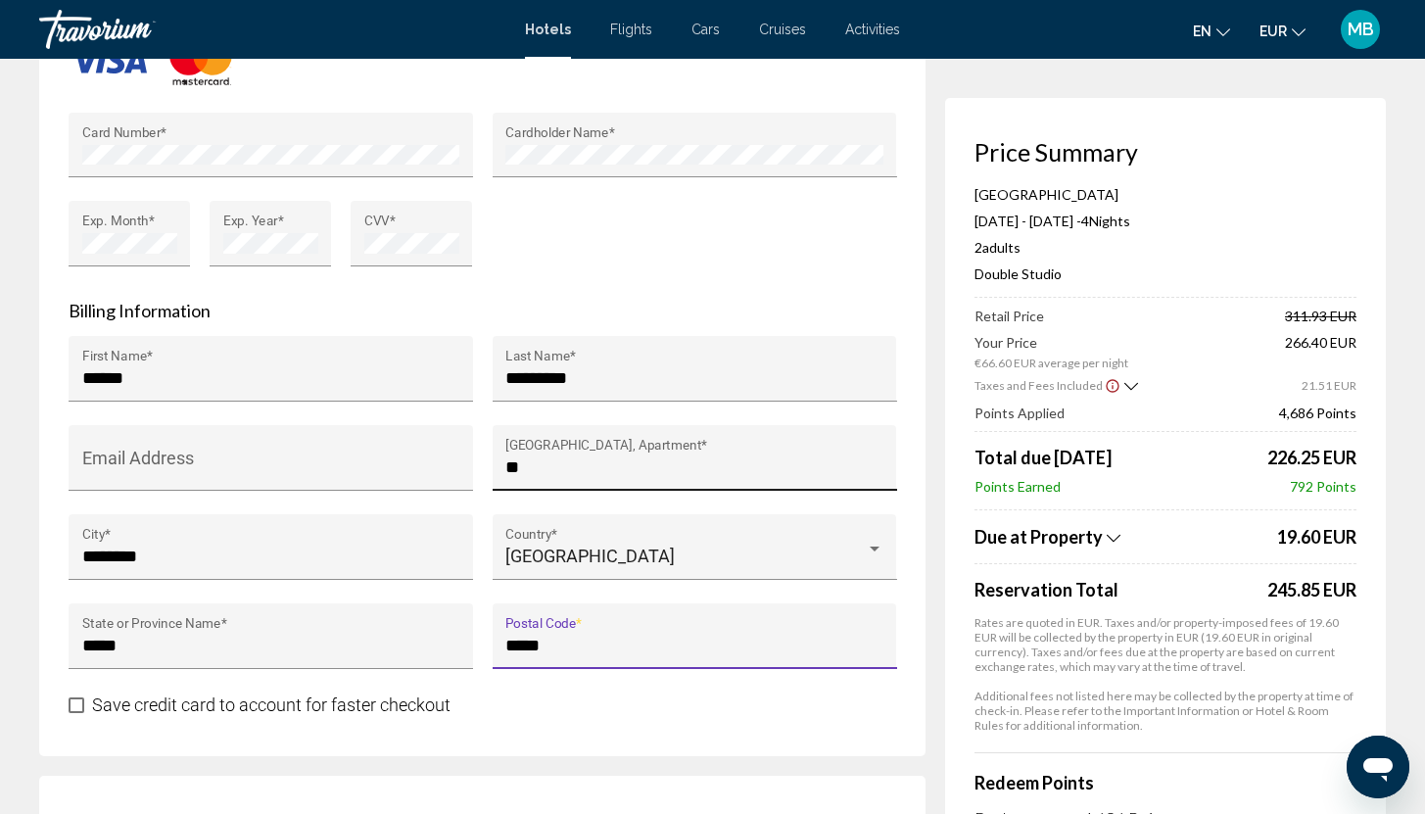
type input "*****"
click at [649, 467] on input "**" at bounding box center [694, 467] width 378 height 20
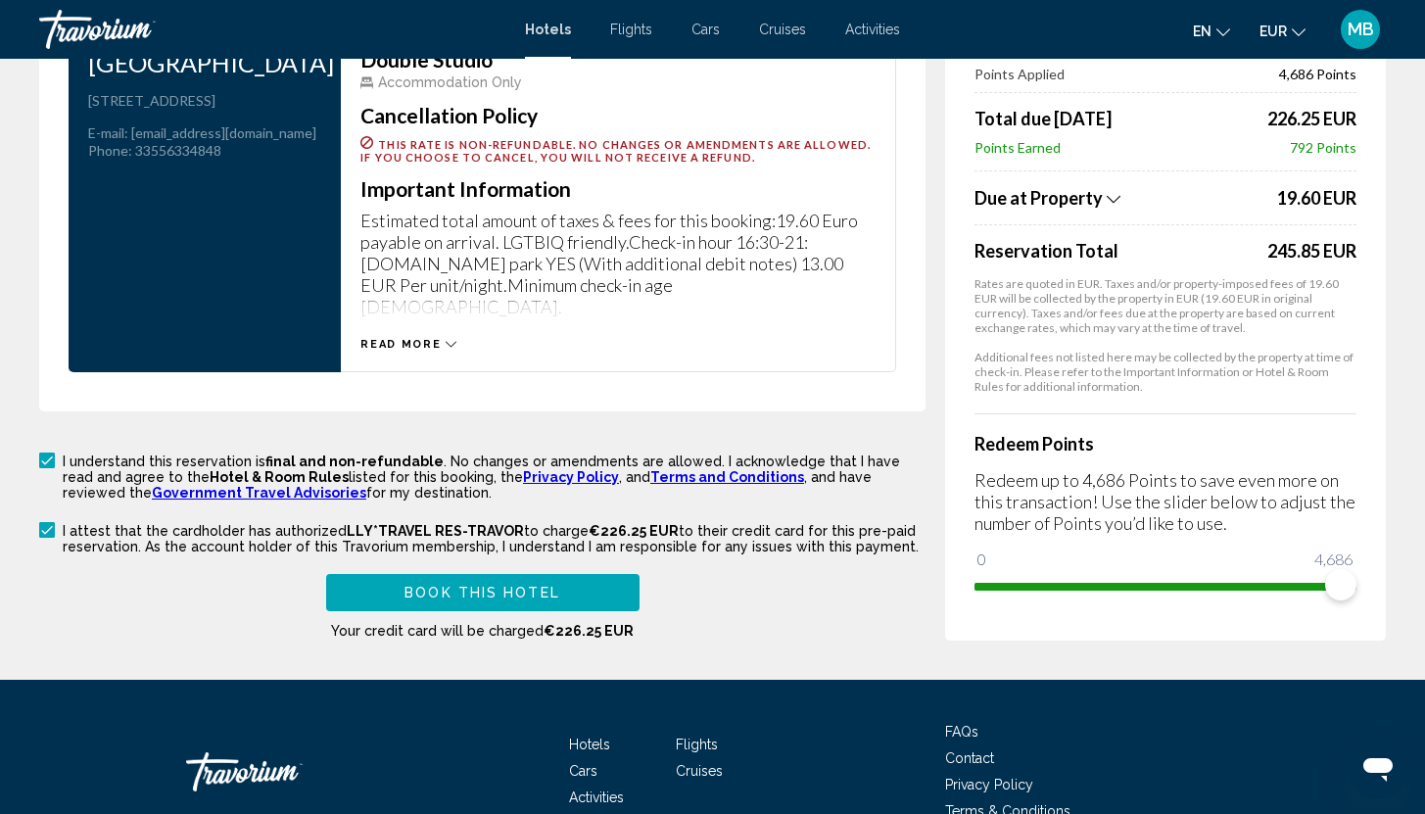
scroll to position [2753, 0]
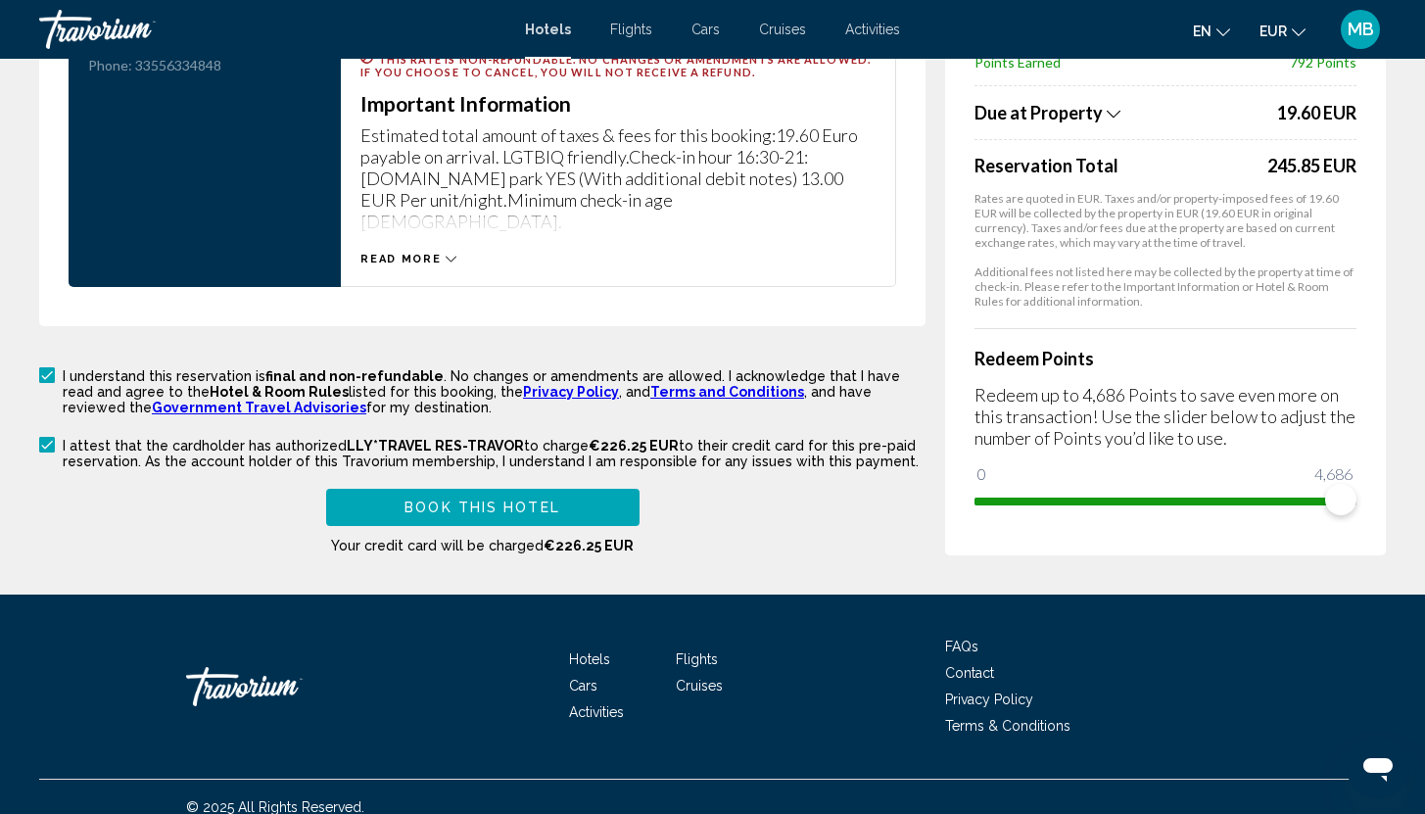
type input "**********"
click at [485, 489] on button "Book this hotel" at bounding box center [482, 507] width 313 height 36
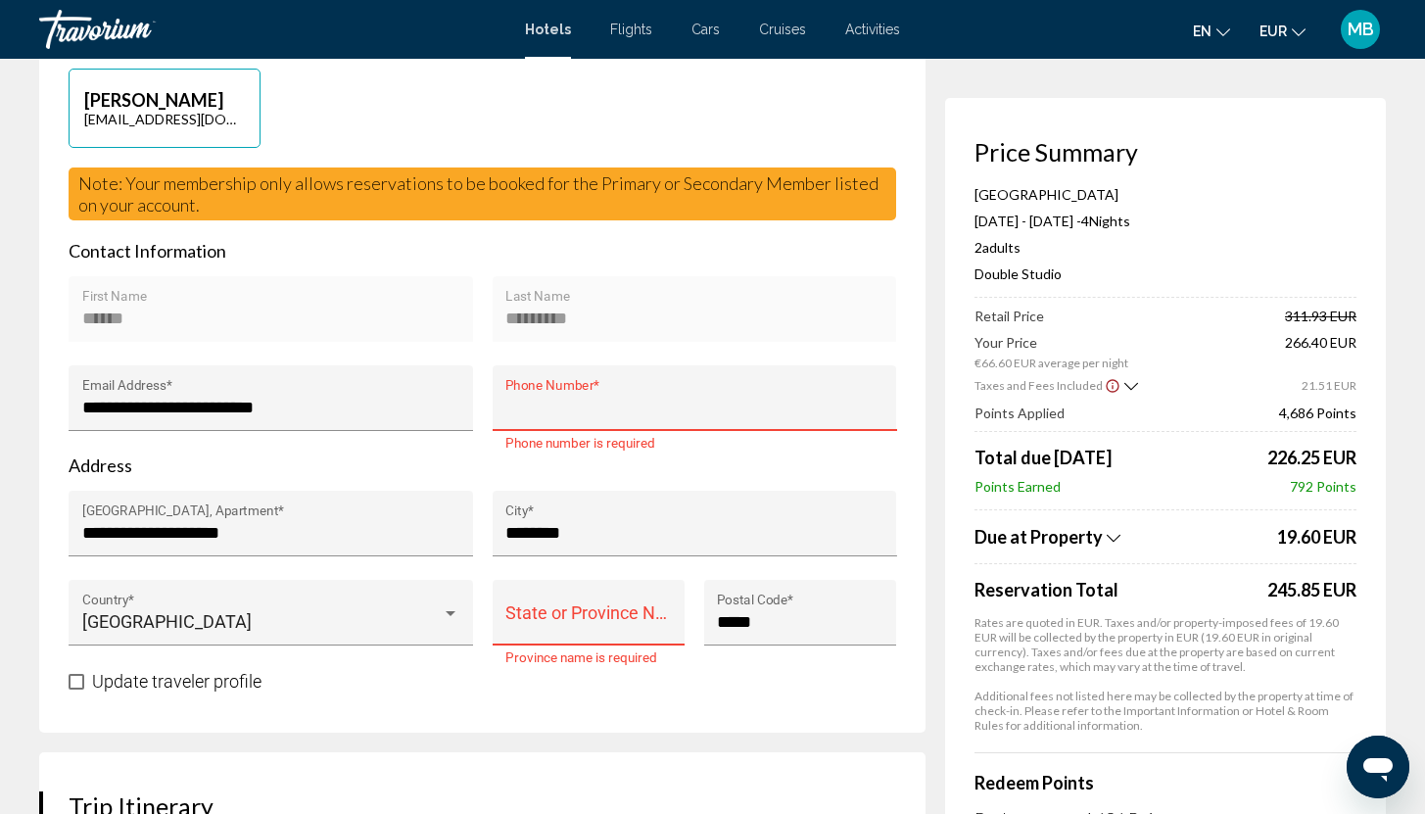
click at [556, 401] on input "Phone Number *" at bounding box center [694, 408] width 378 height 20
type input "**********"
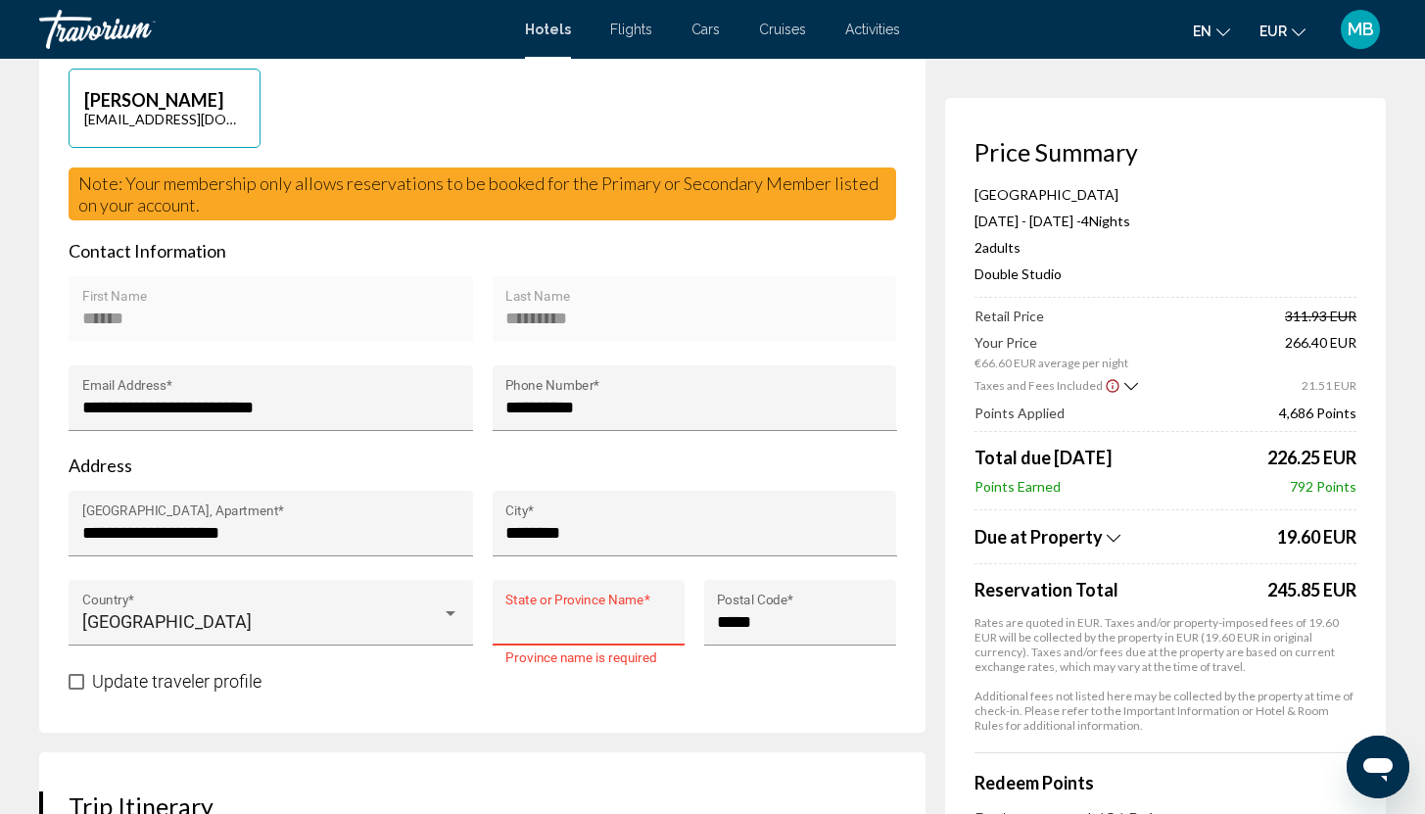
click at [577, 612] on input "State or Province Name *" at bounding box center [587, 622] width 165 height 20
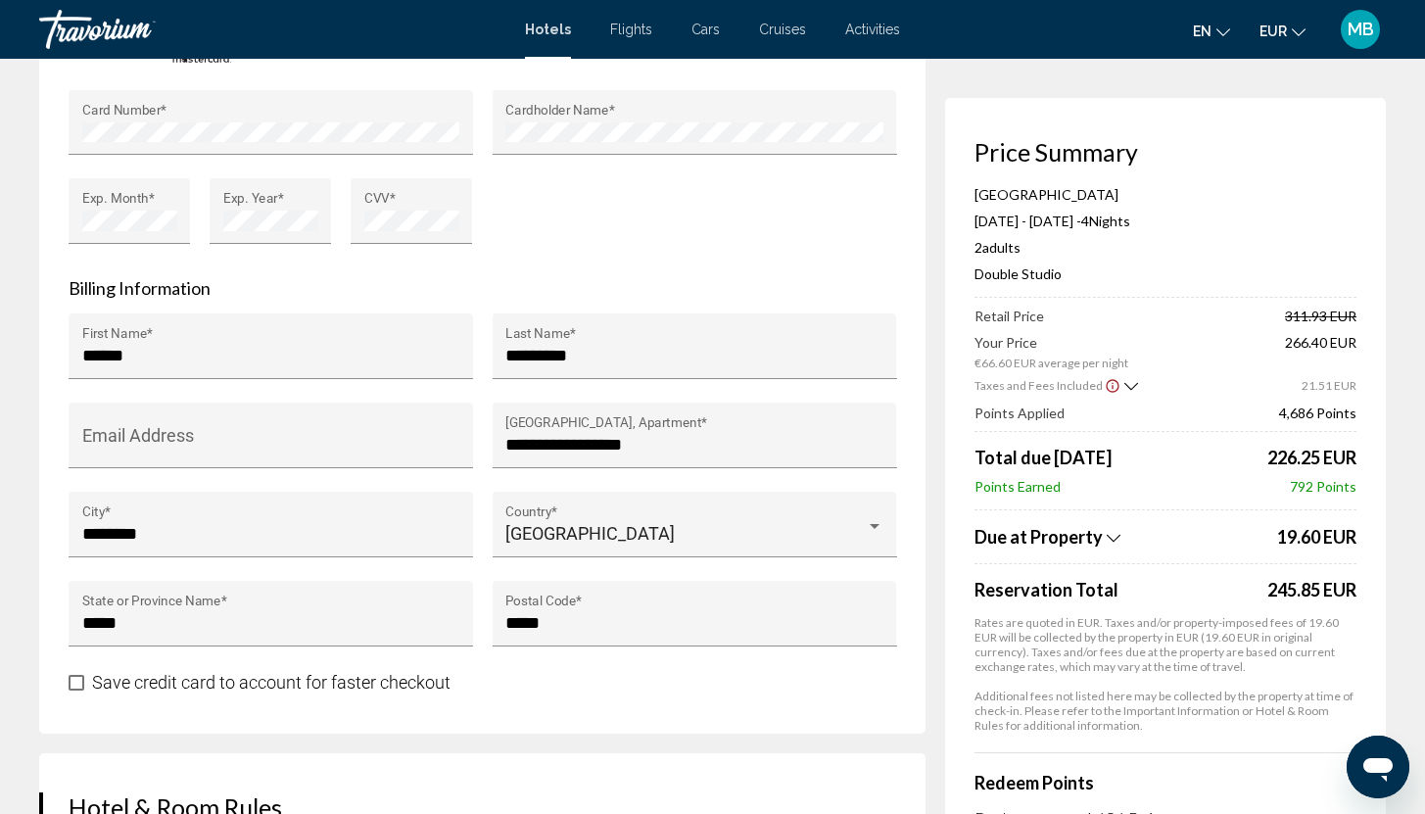
scroll to position [2753, 0]
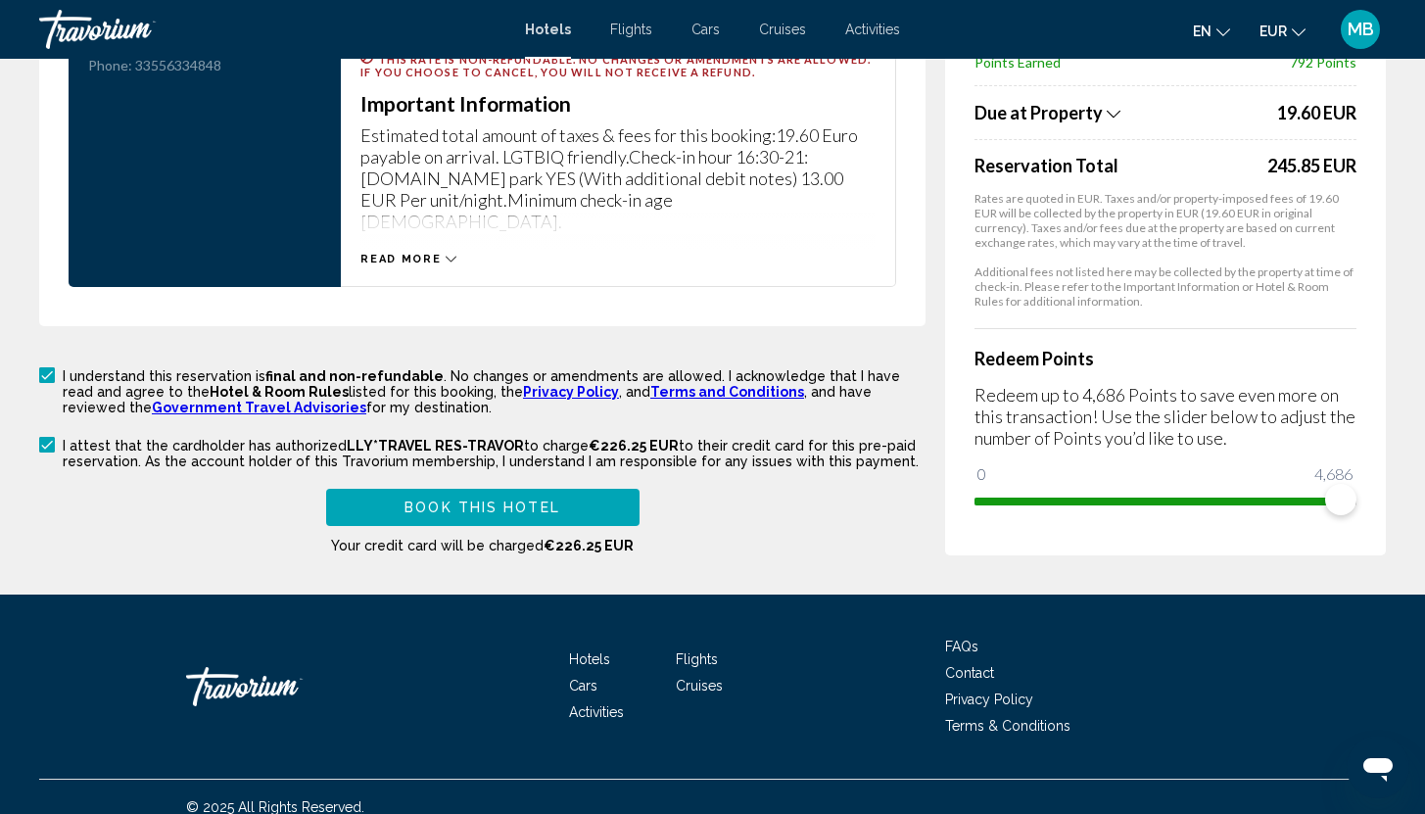
type input "*****"
click at [527, 500] on span "Book this hotel" at bounding box center [482, 508] width 156 height 16
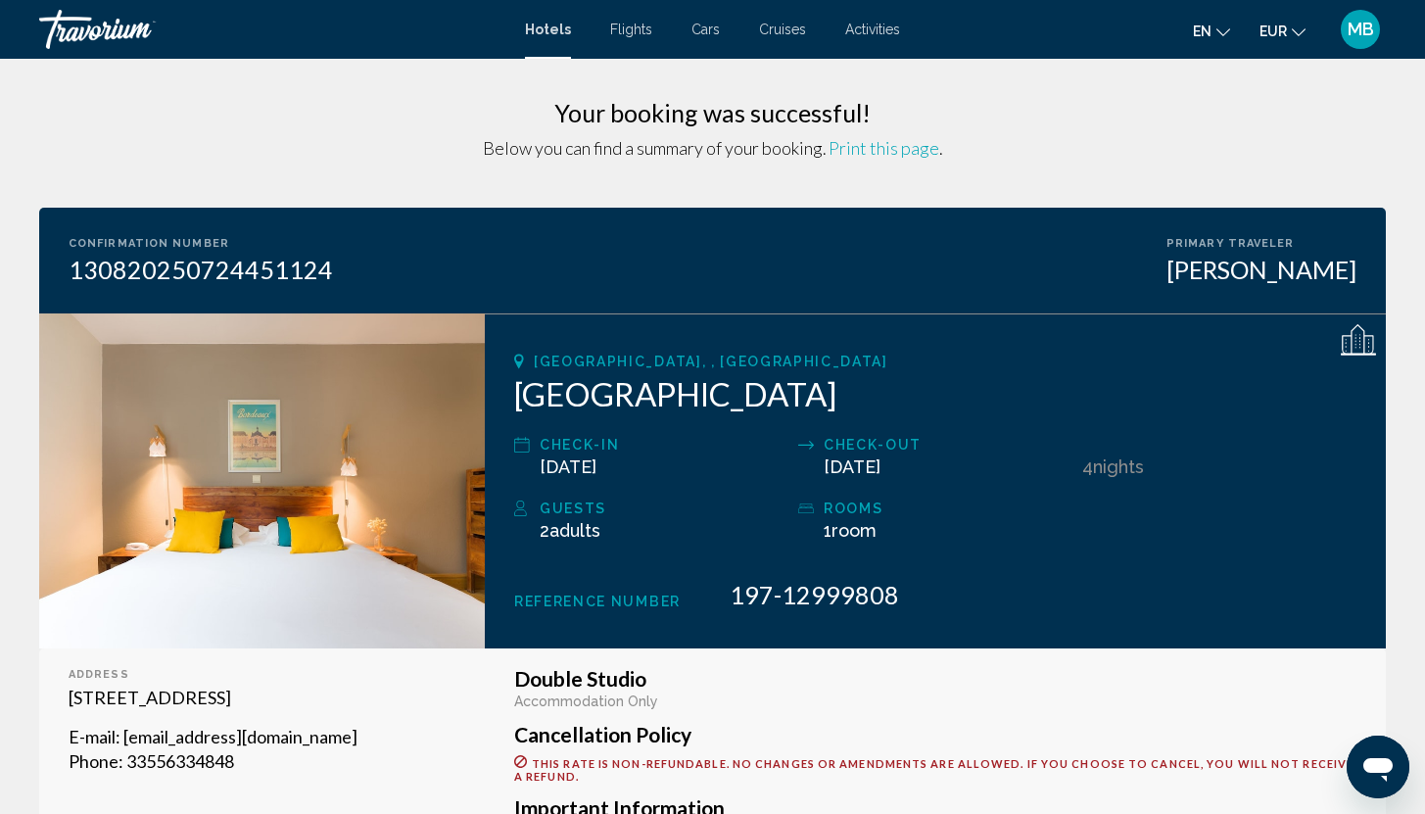
click at [1348, 32] on span "MB" at bounding box center [1360, 30] width 26 height 20
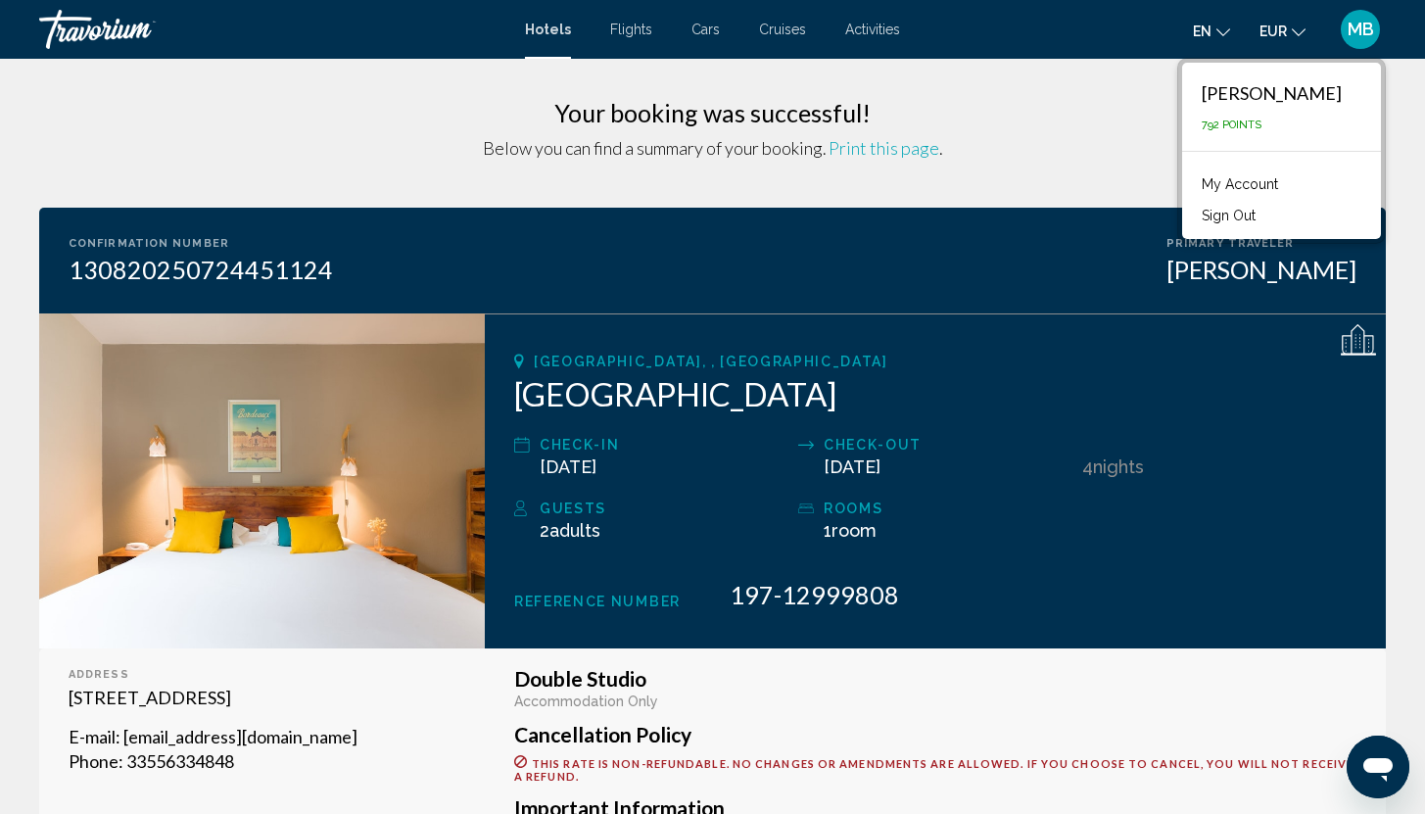
click at [1255, 176] on link "My Account" at bounding box center [1240, 183] width 96 height 25
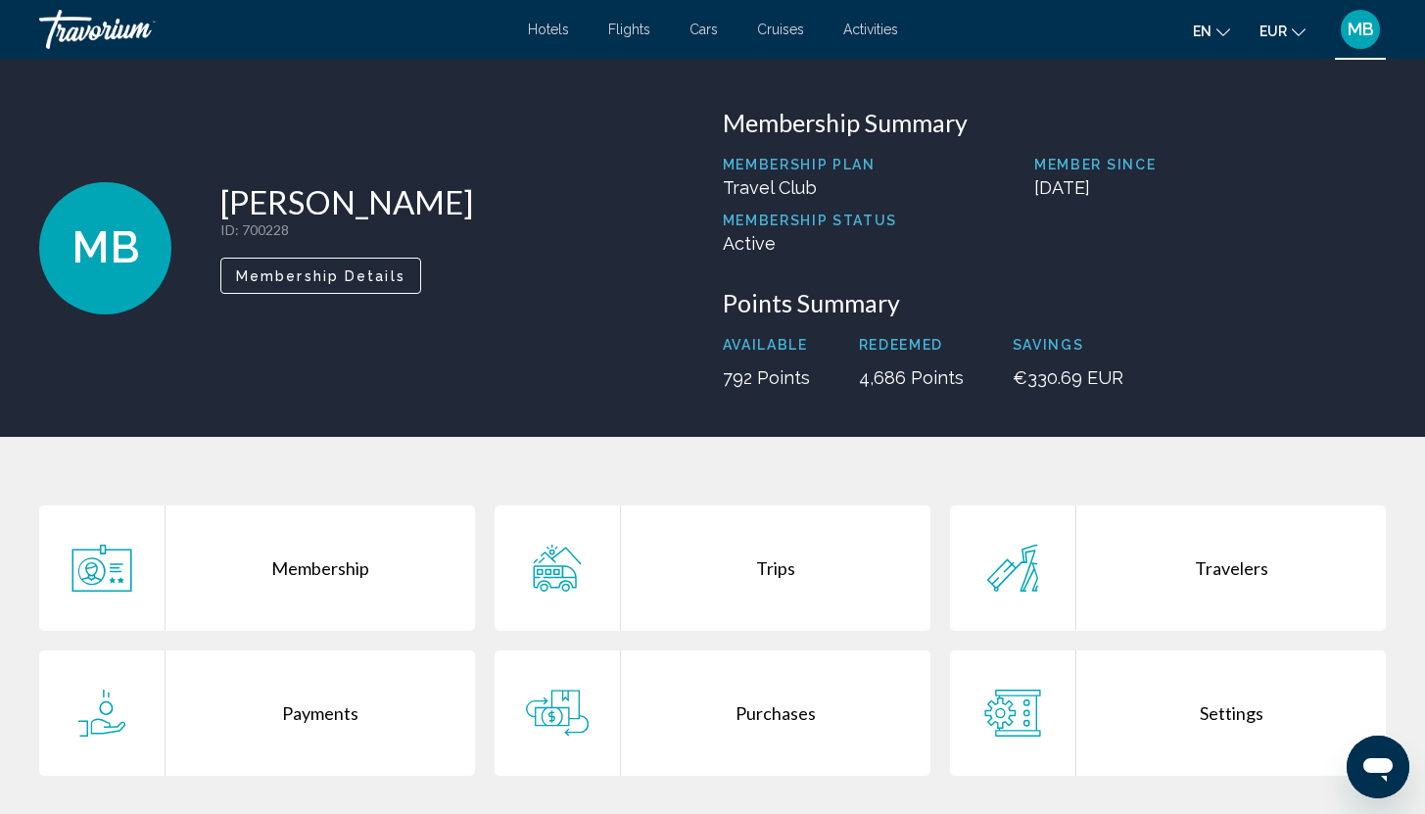
click at [780, 571] on div "Trips" at bounding box center [775, 567] width 309 height 125
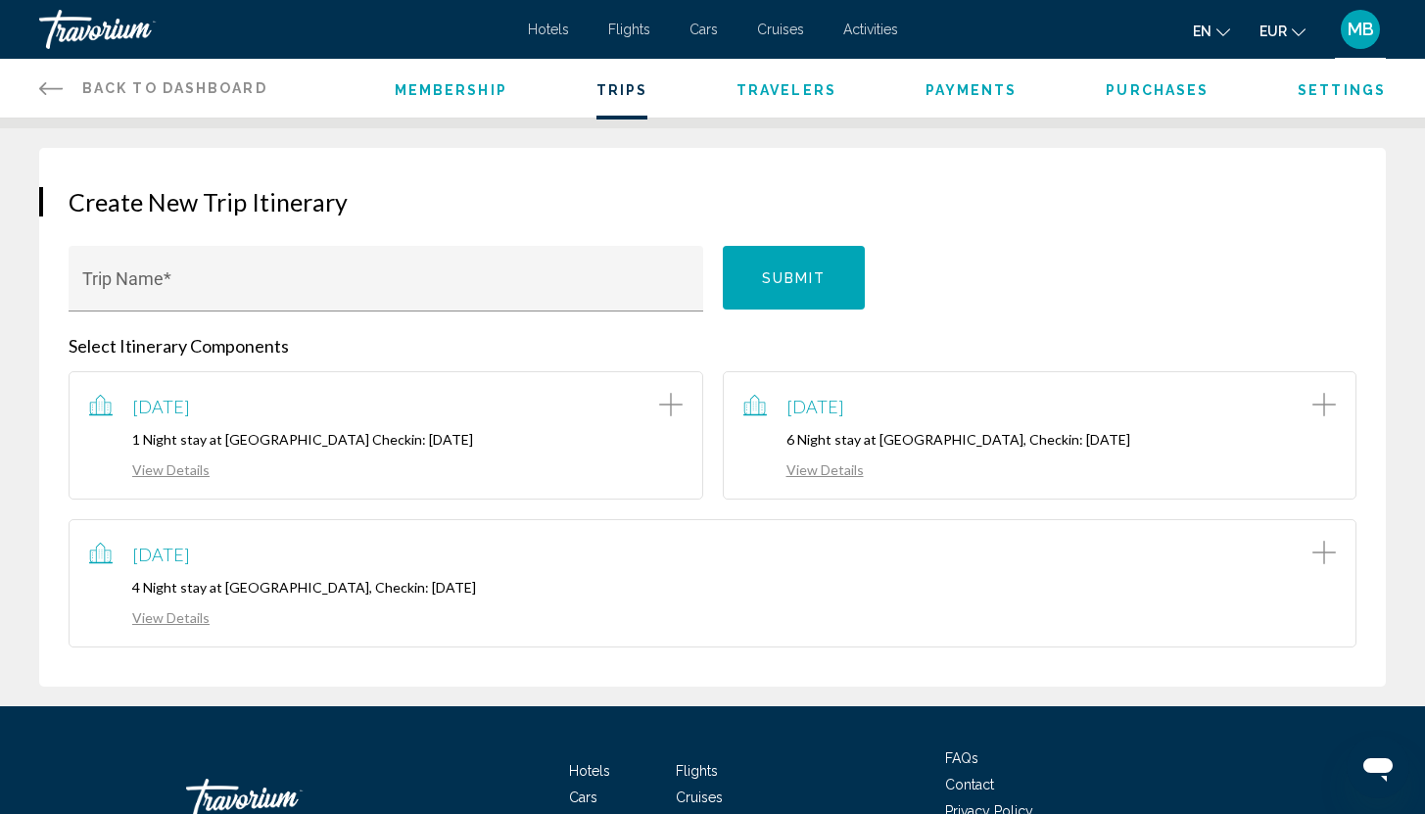
scroll to position [149, 0]
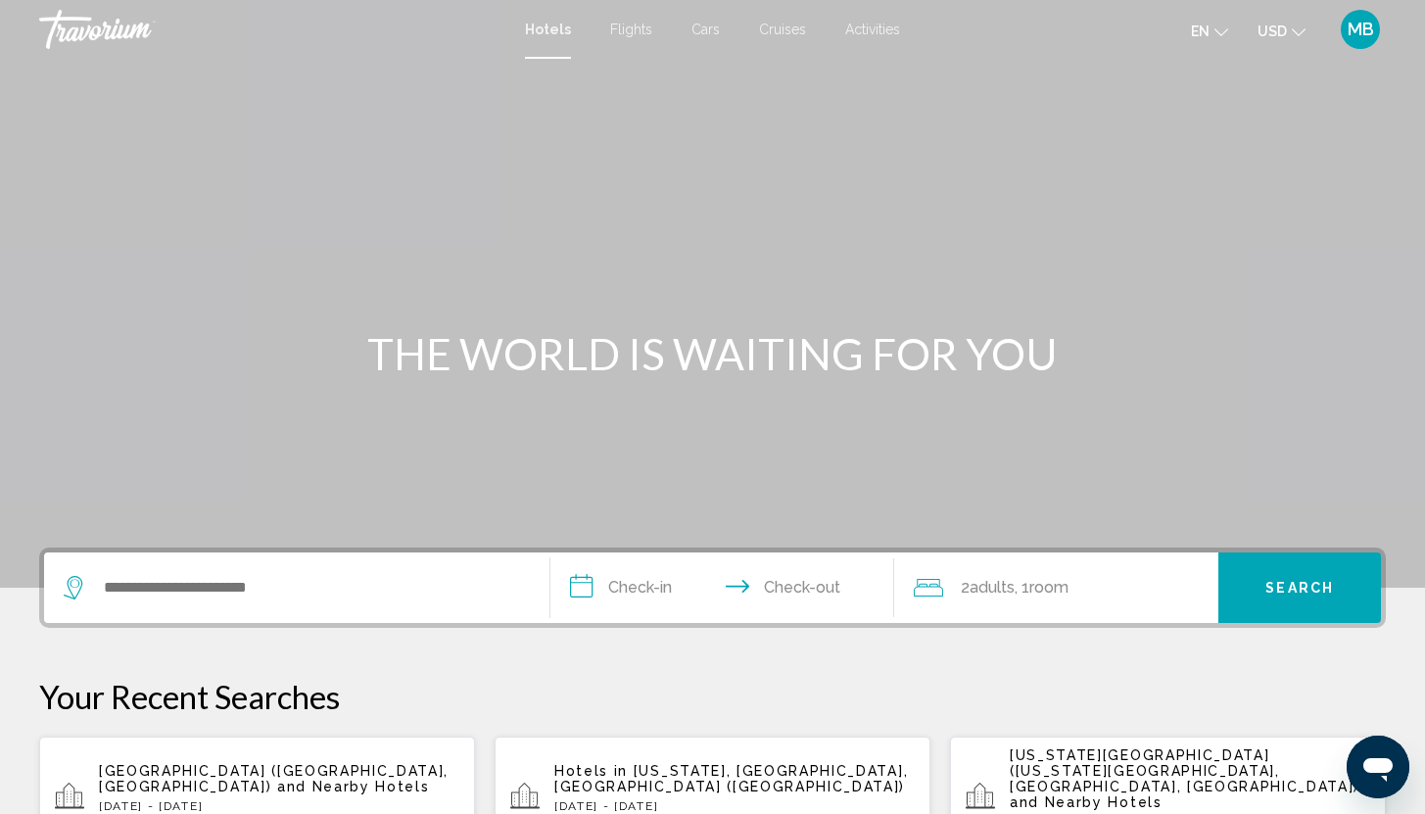
click at [277, 778] on span "and Nearby Hotels" at bounding box center [353, 786] width 153 height 16
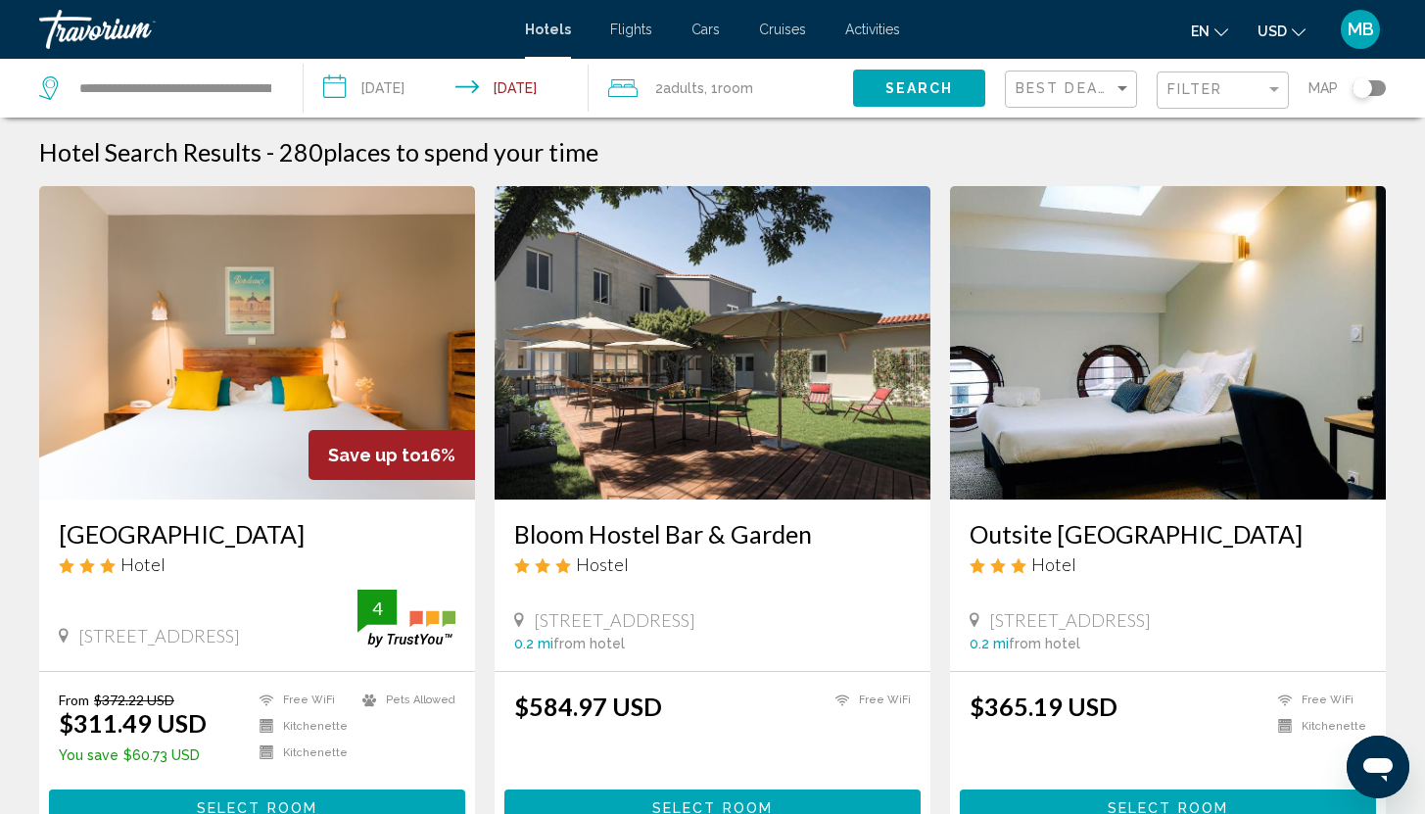
click at [176, 531] on h3 "[GEOGRAPHIC_DATA]" at bounding box center [257, 533] width 397 height 29
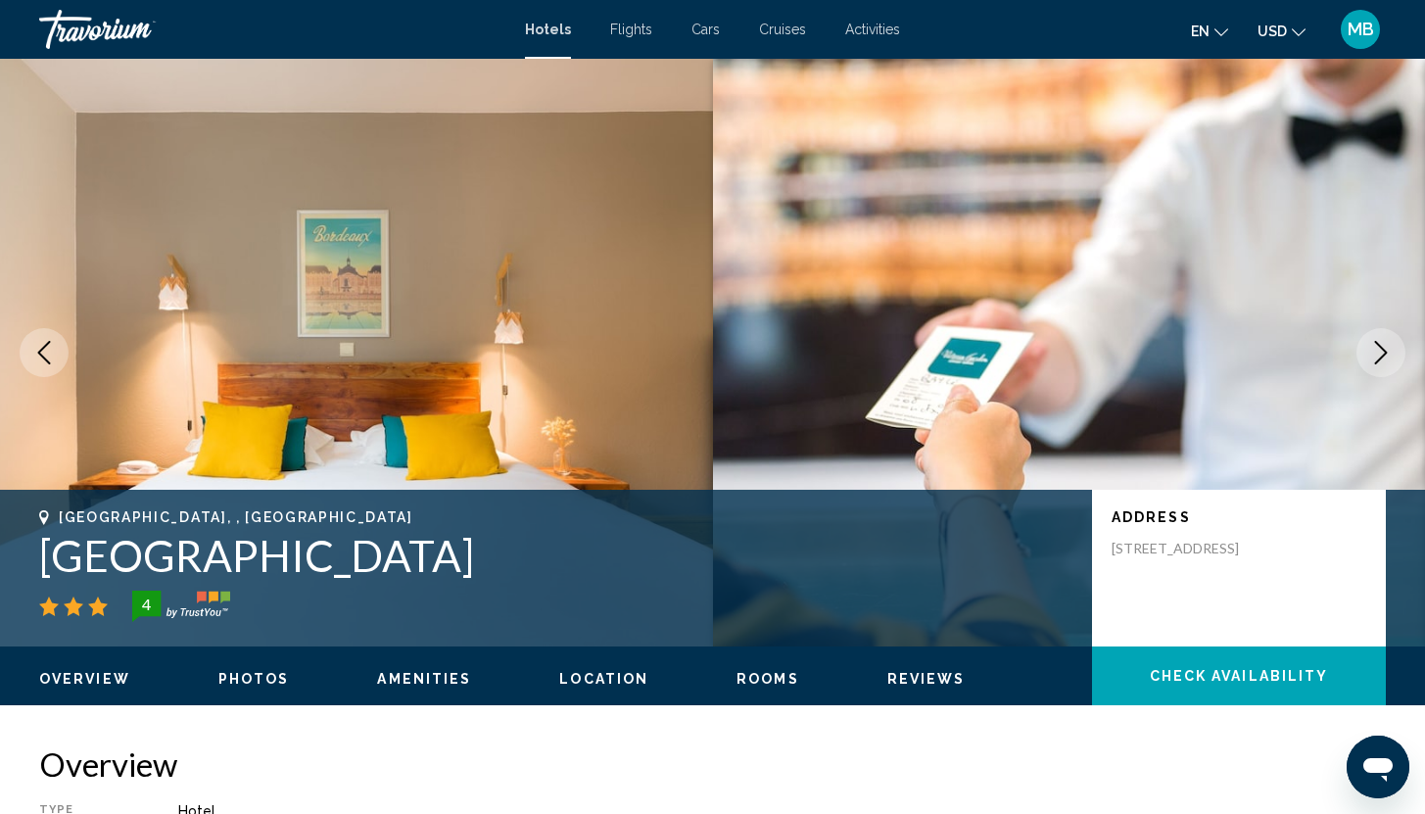
click at [1276, 31] on span "USD" at bounding box center [1271, 32] width 29 height 16
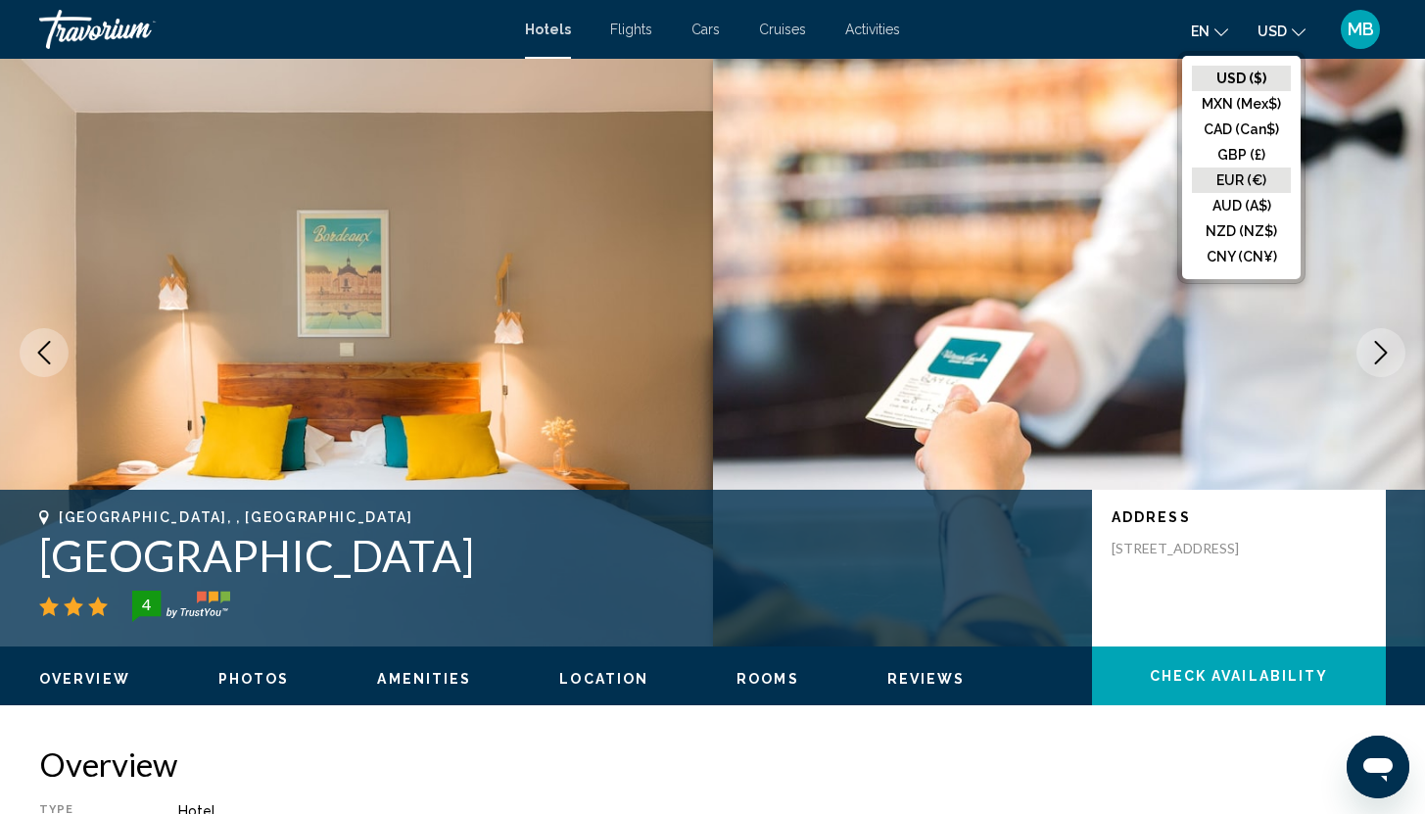
drag, startPoint x: 1252, startPoint y: 164, endPoint x: 1252, endPoint y: 177, distance: 13.7
click at [1252, 177] on ul "USD ($) MXN (Mex$) CAD (Can$) GBP (£) EUR (€) AUD (A$) NZD (NZ$) CNY (CN¥)" at bounding box center [1241, 167] width 118 height 223
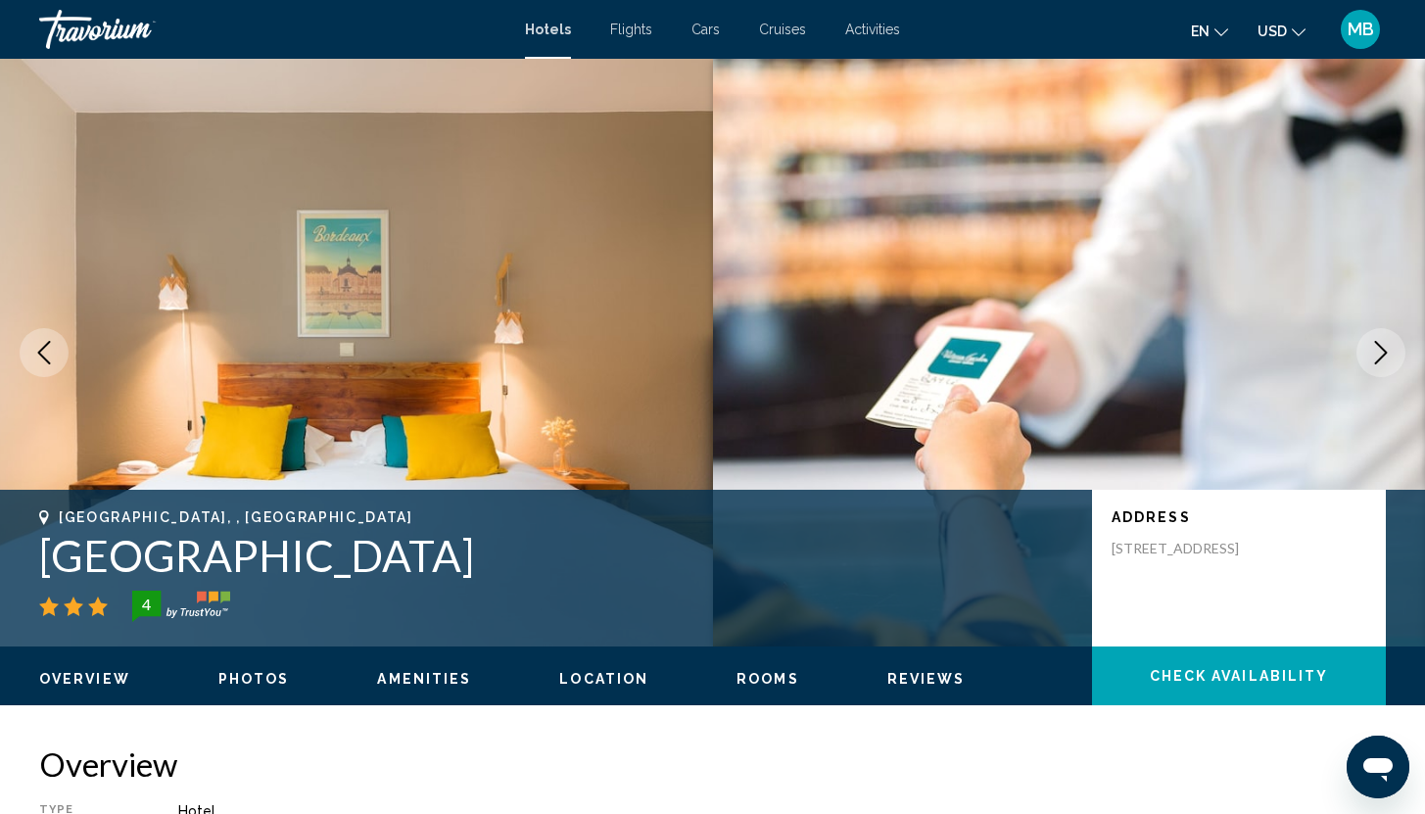
click at [1286, 37] on span "USD" at bounding box center [1271, 32] width 29 height 16
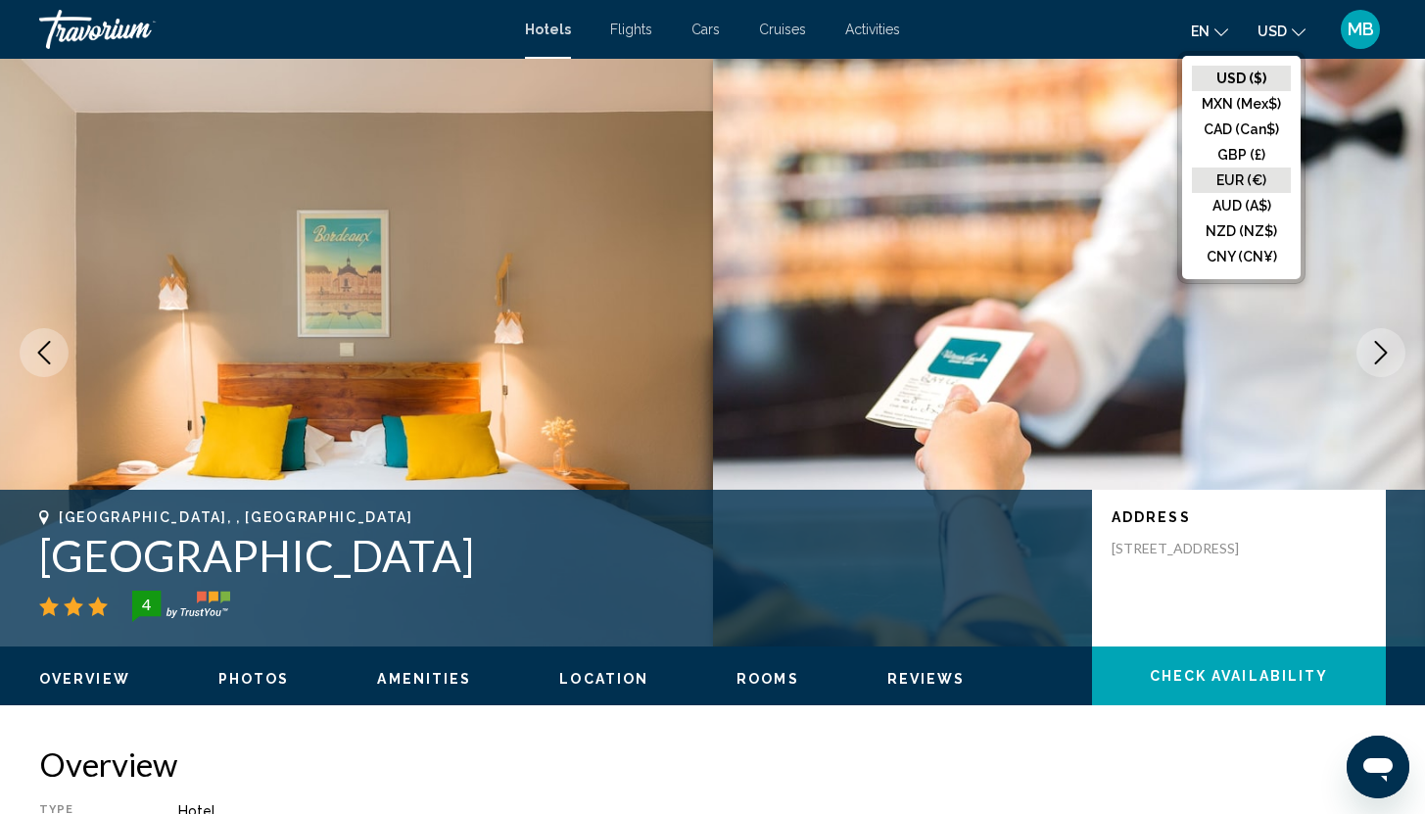
click at [1232, 183] on button "EUR (€)" at bounding box center [1241, 179] width 99 height 25
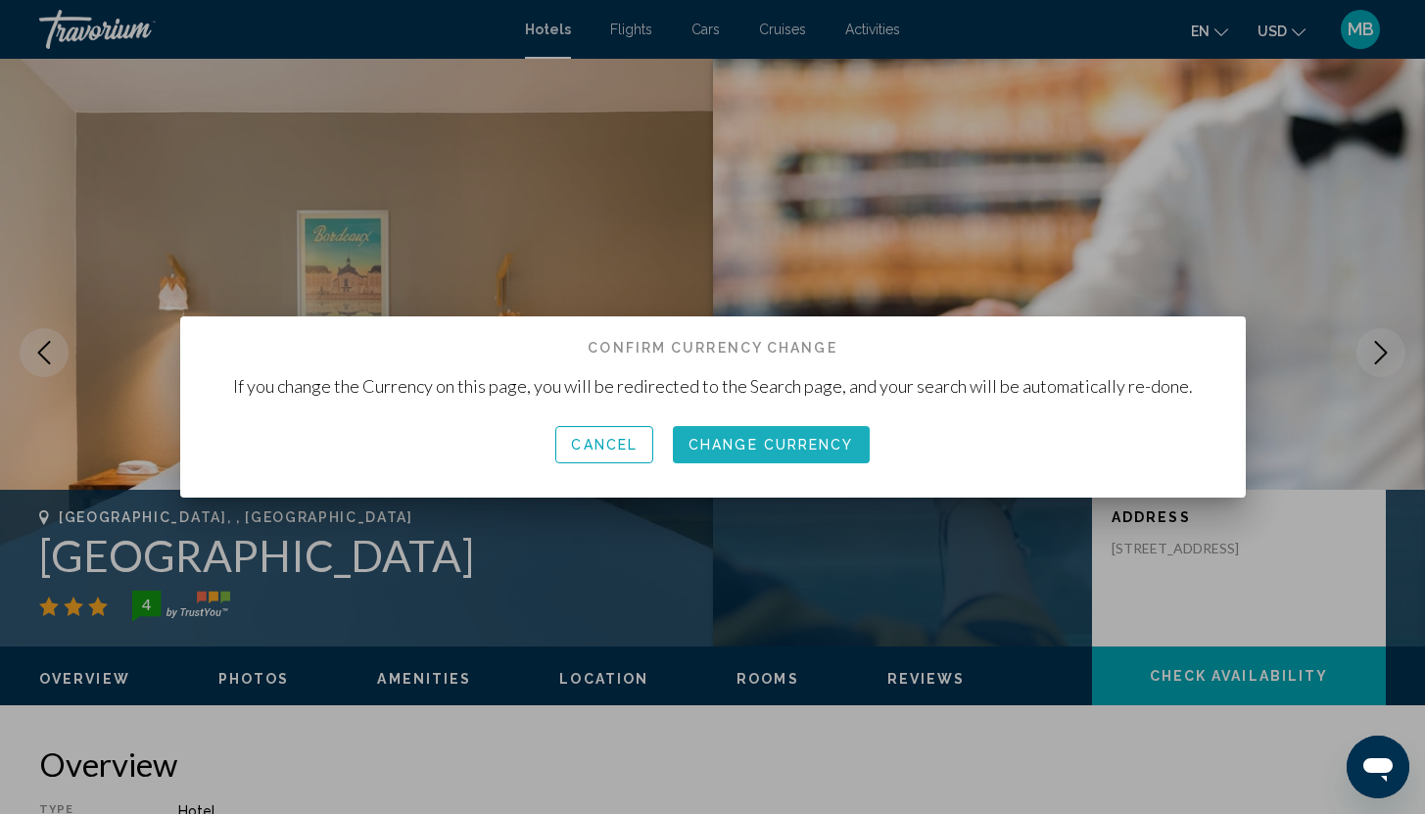
click at [761, 445] on span "Change Currency" at bounding box center [770, 446] width 165 height 16
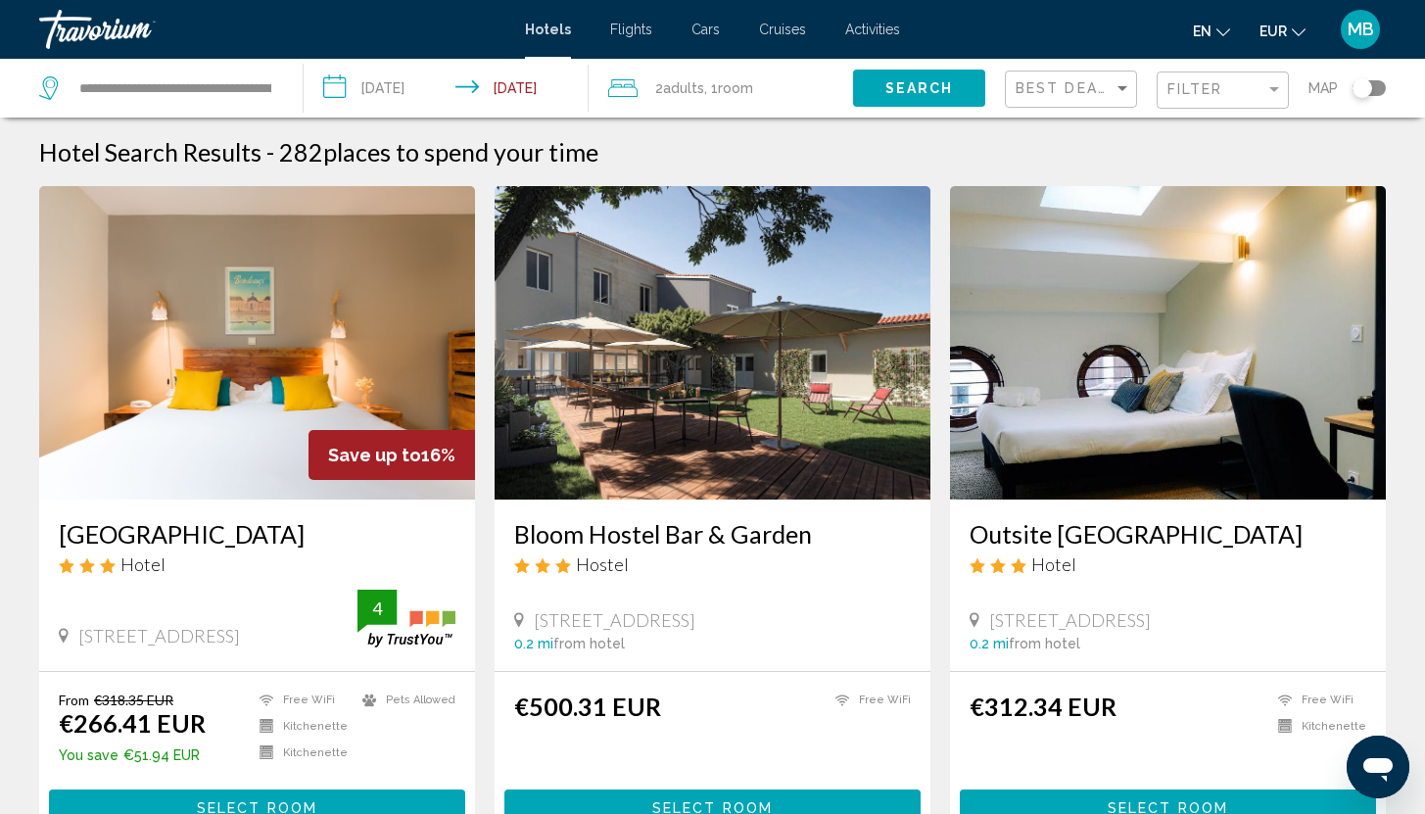
click at [342, 333] on img "Main content" at bounding box center [257, 342] width 436 height 313
